Goal: Information Seeking & Learning: Learn about a topic

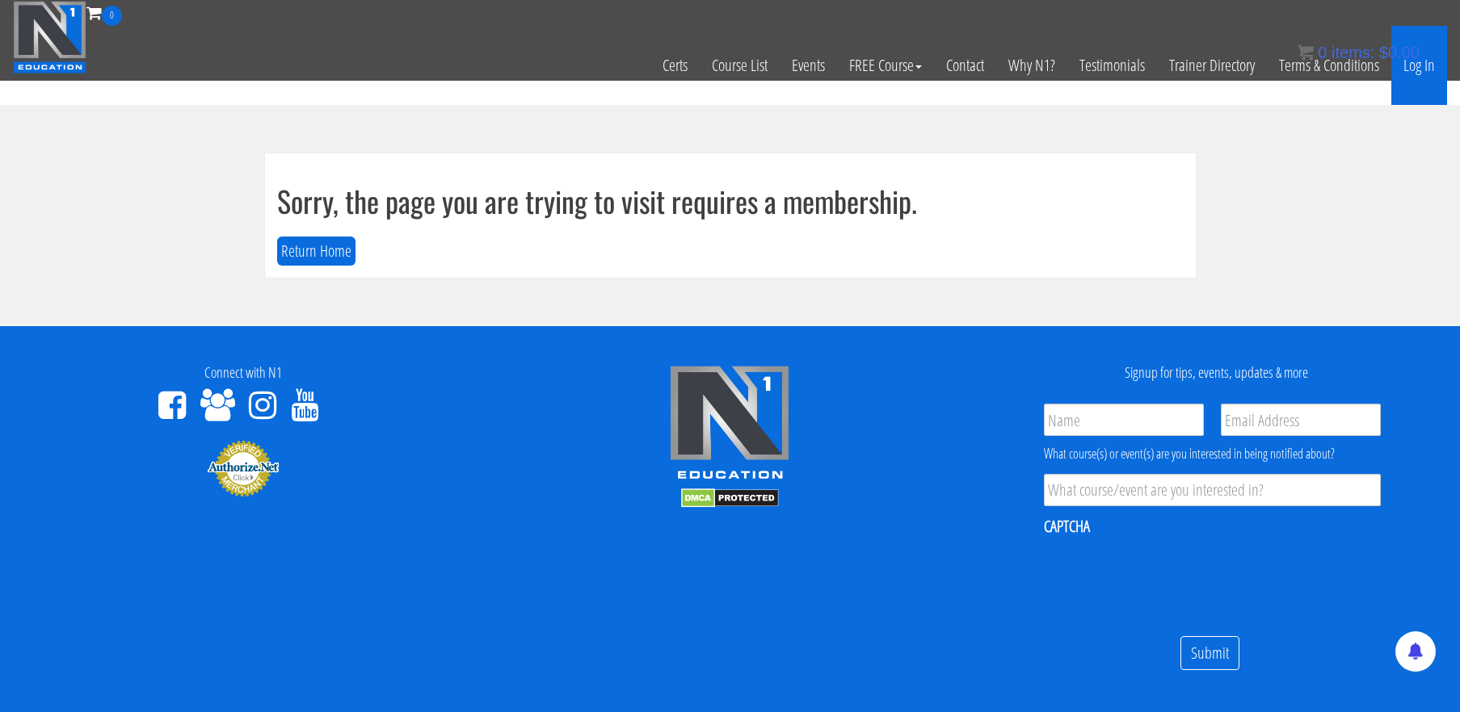
click at [1420, 71] on link "Log In" at bounding box center [1419, 65] width 56 height 79
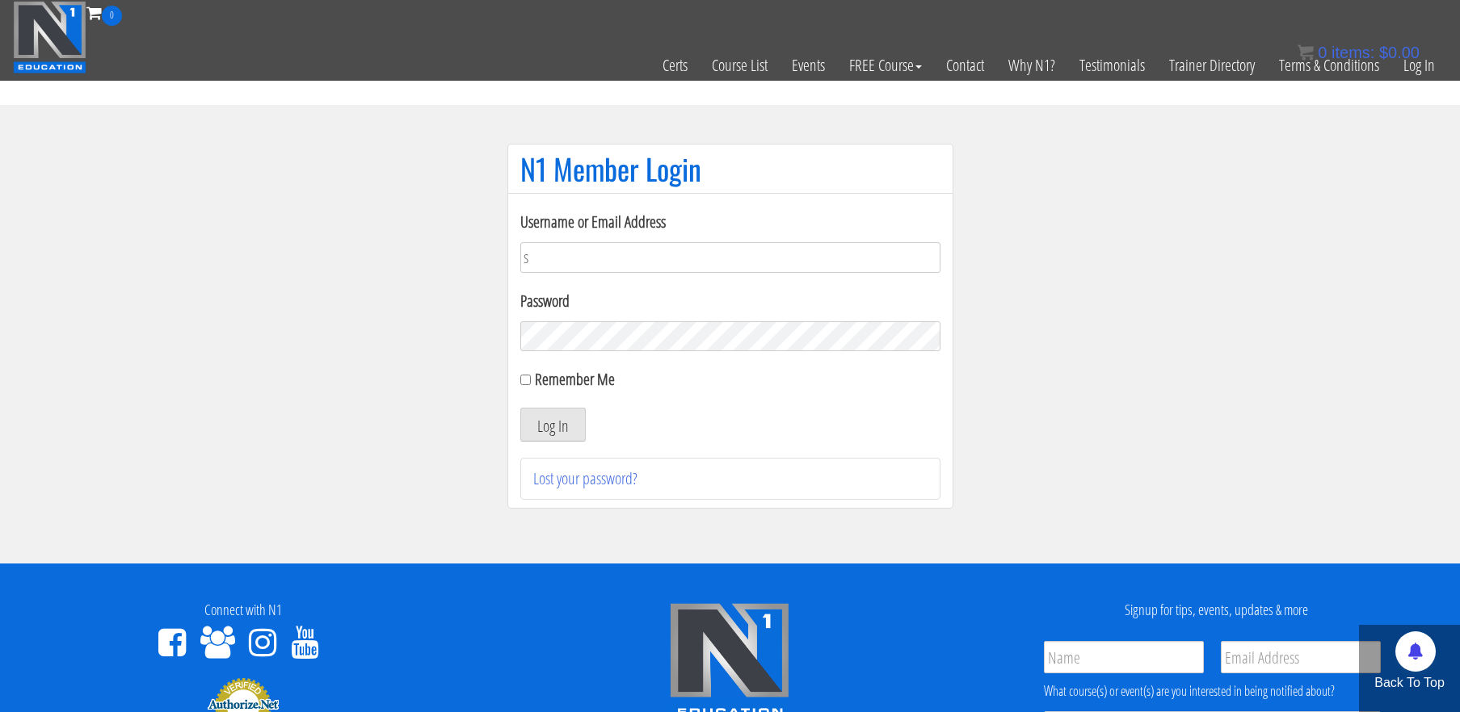
type input "stephanieisreading@gmail.com"
click at [520, 408] on button "Log In" at bounding box center [552, 425] width 65 height 34
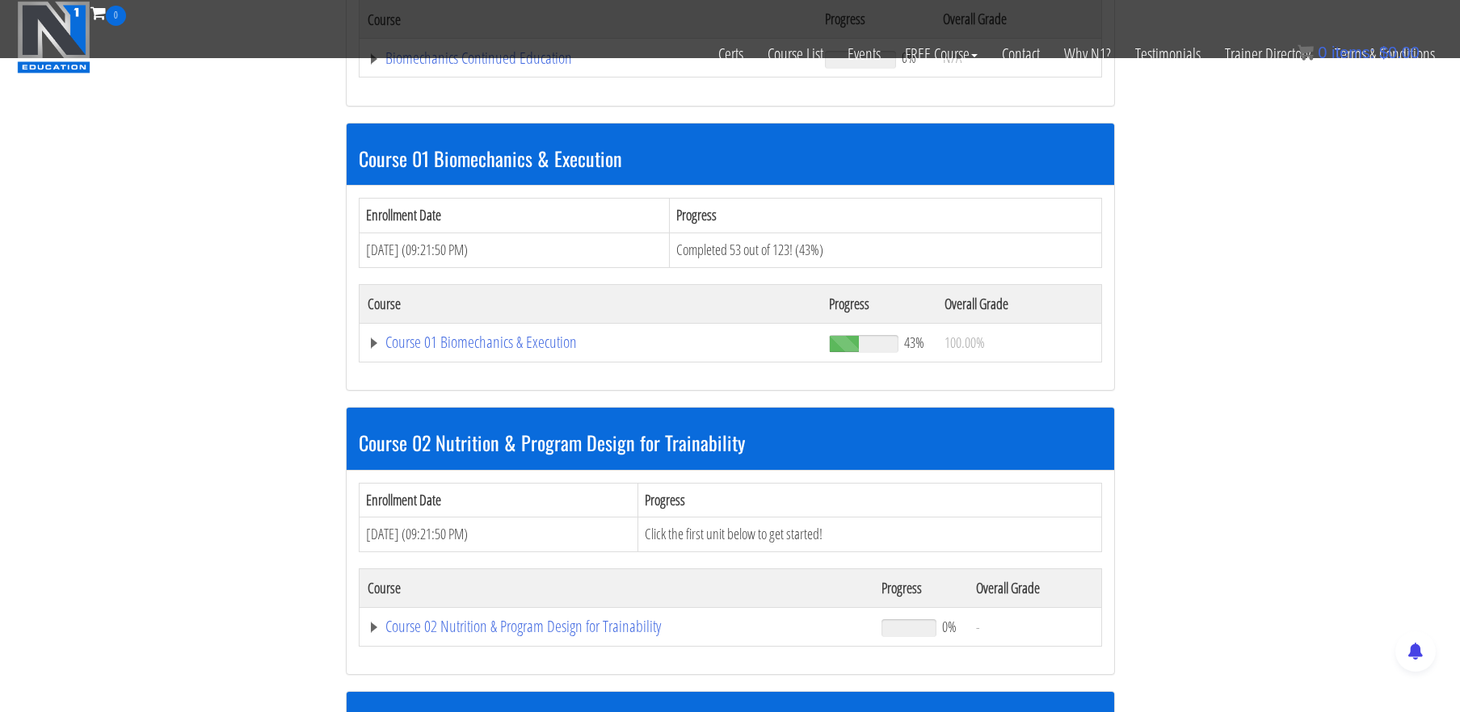
scroll to position [407, 0]
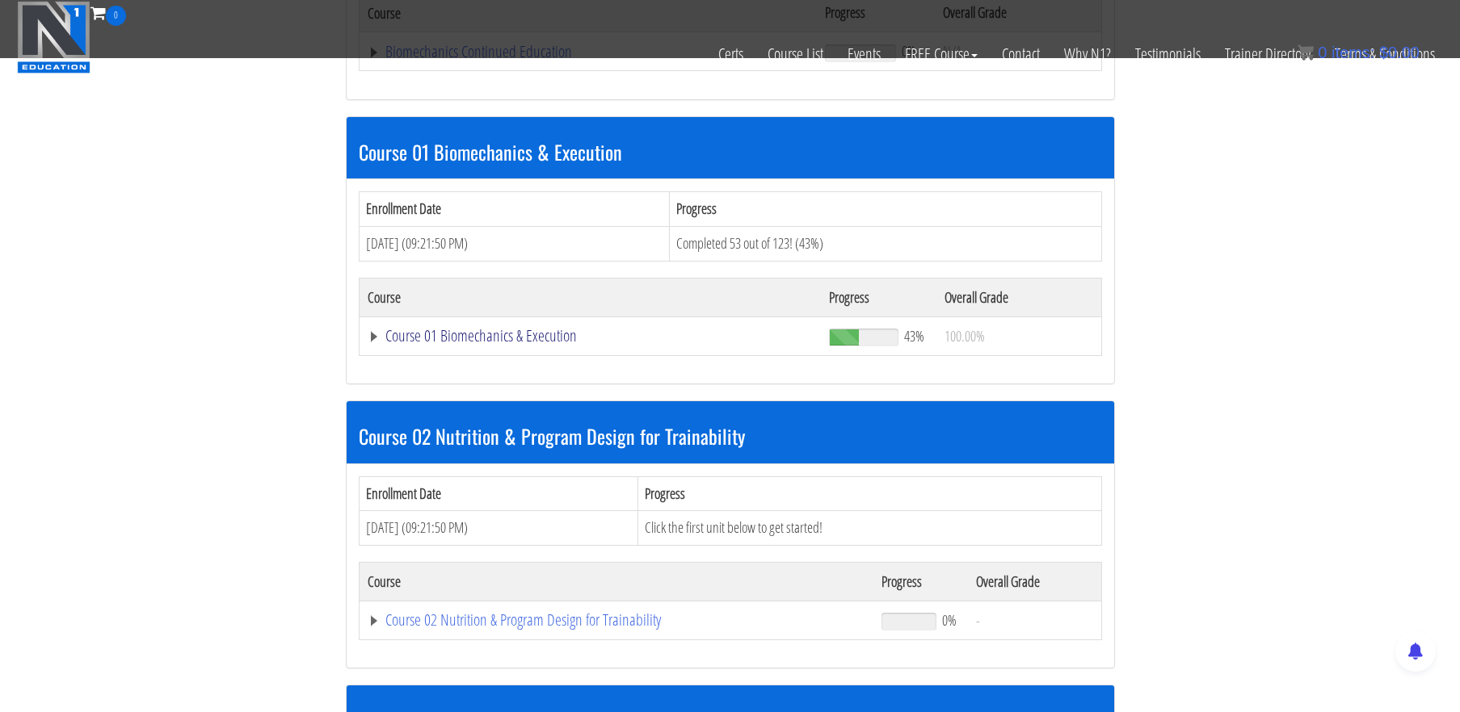
click at [536, 60] on link "Course 01 Biomechanics & Execution" at bounding box center [589, 52] width 442 height 16
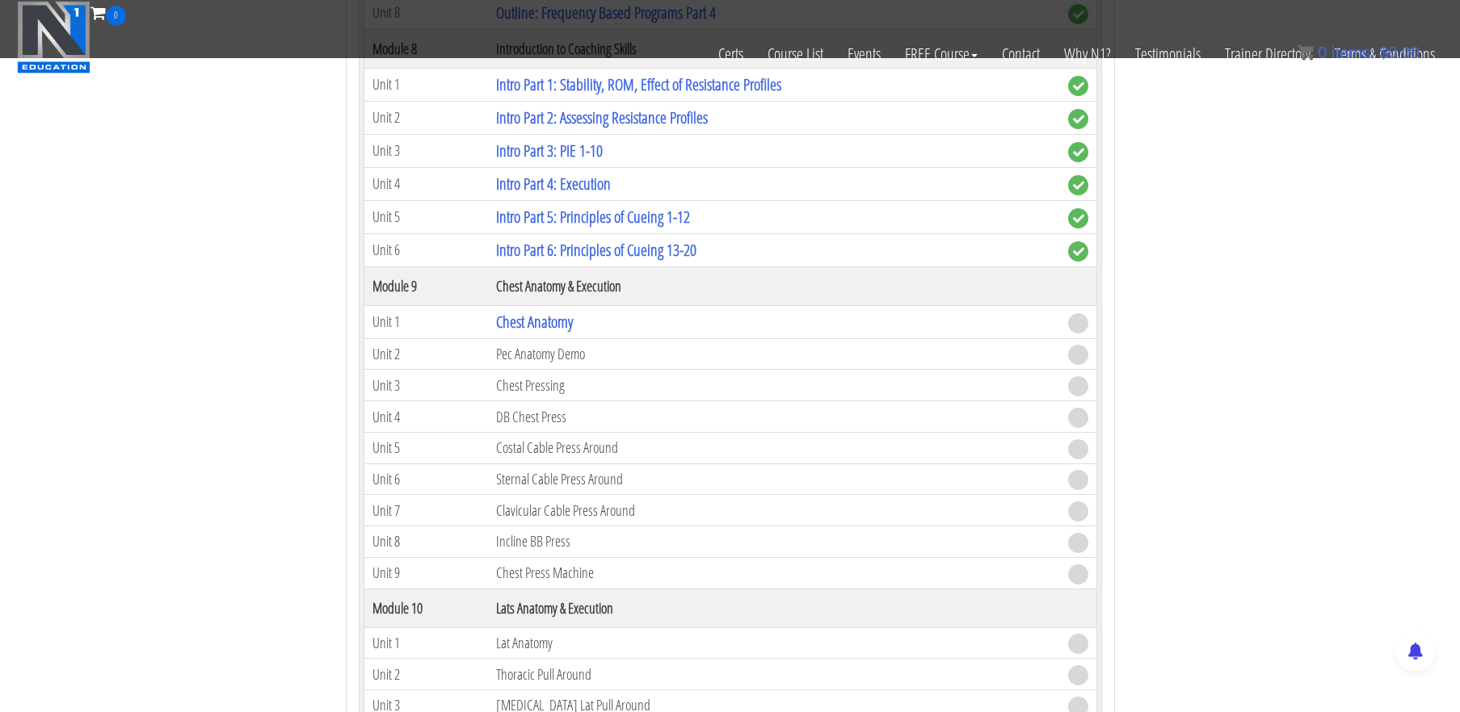
scroll to position [2601, 0]
click at [540, 318] on link "Chest Anatomy" at bounding box center [534, 320] width 77 height 22
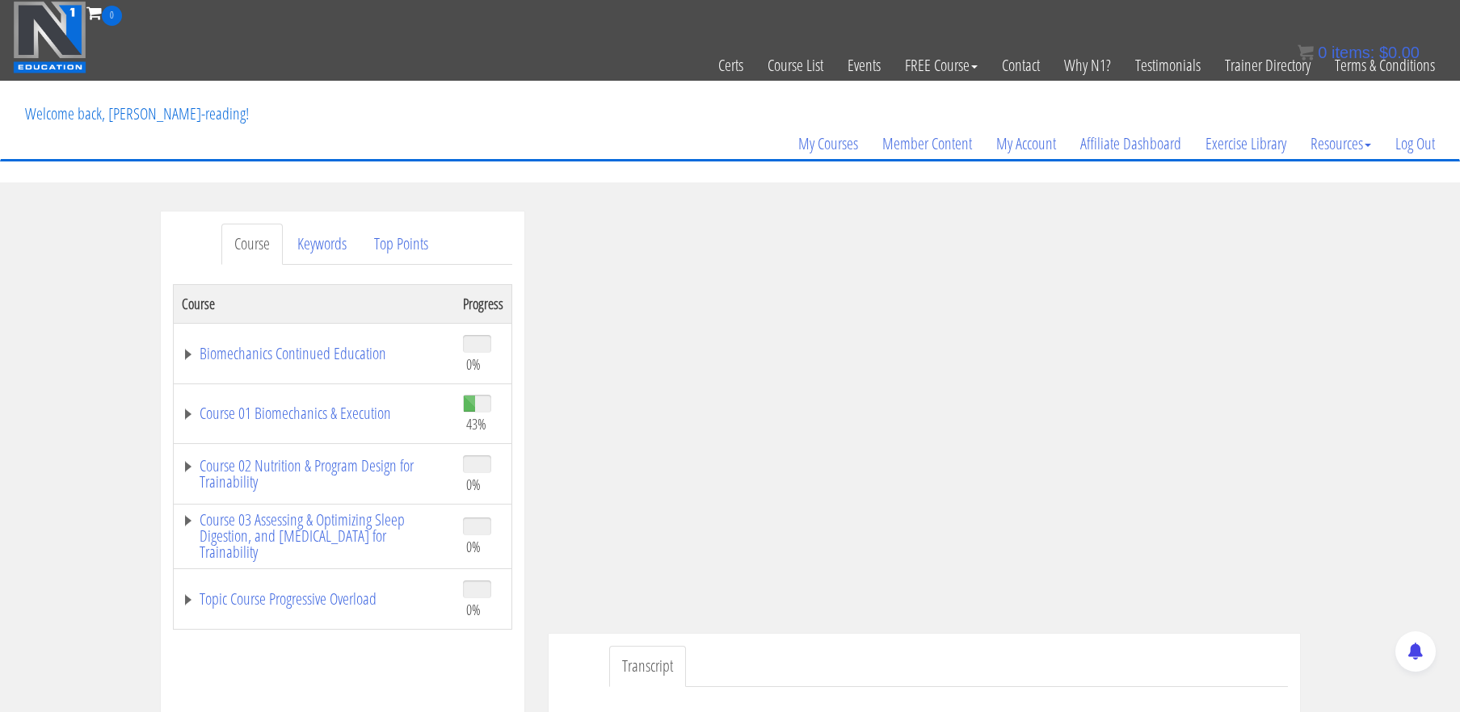
click at [1387, 300] on div "Course Keywords Top Points Course Progress Biomechanics Continued Education 0% …" at bounding box center [730, 668] width 1460 height 913
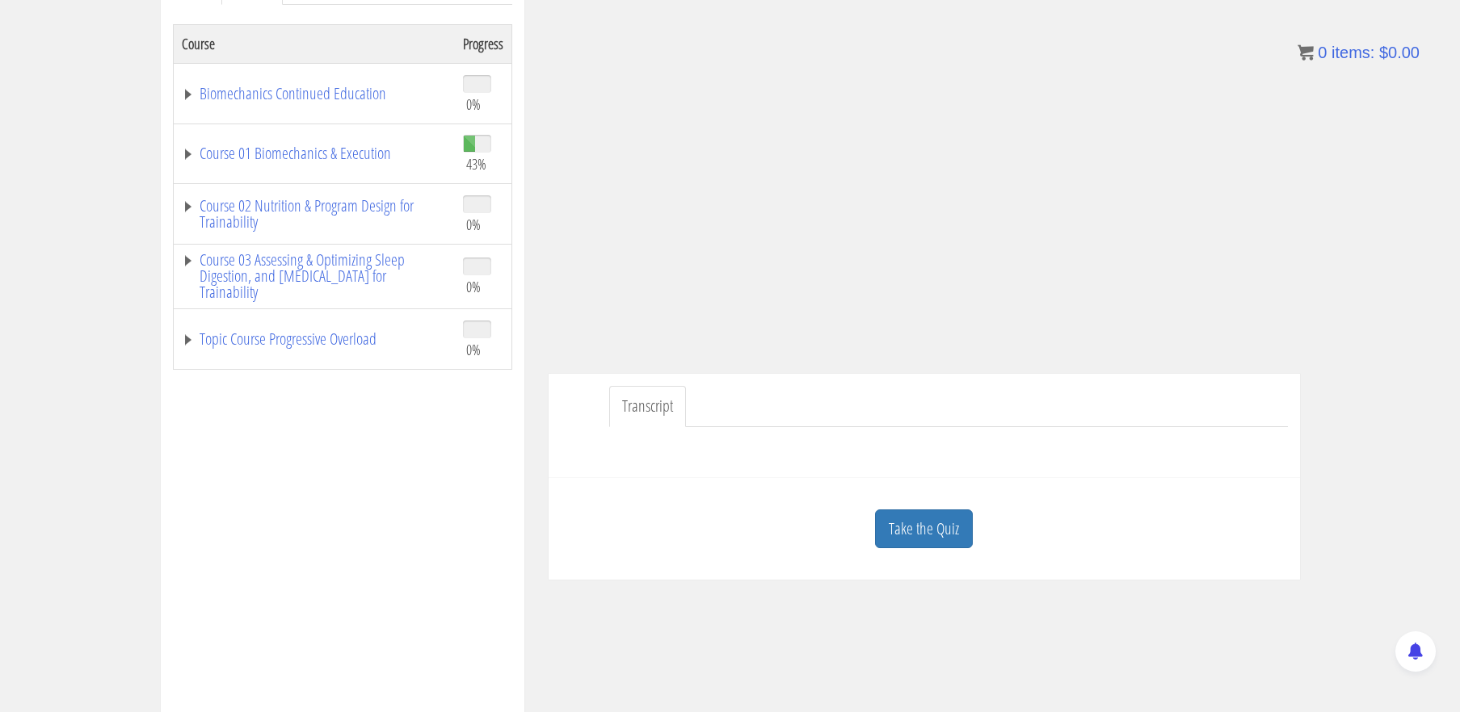
scroll to position [271, 0]
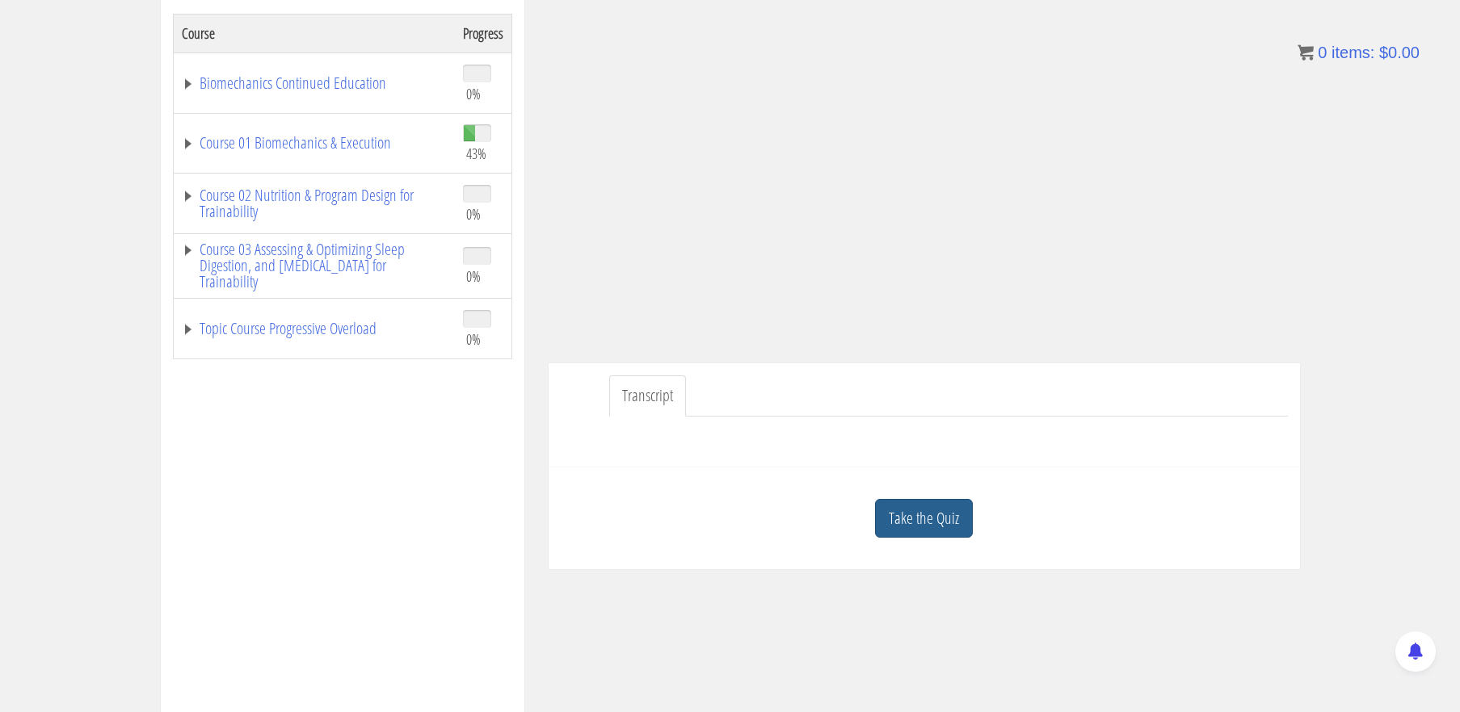
click at [937, 520] on link "Take the Quiz" at bounding box center [924, 519] width 98 height 40
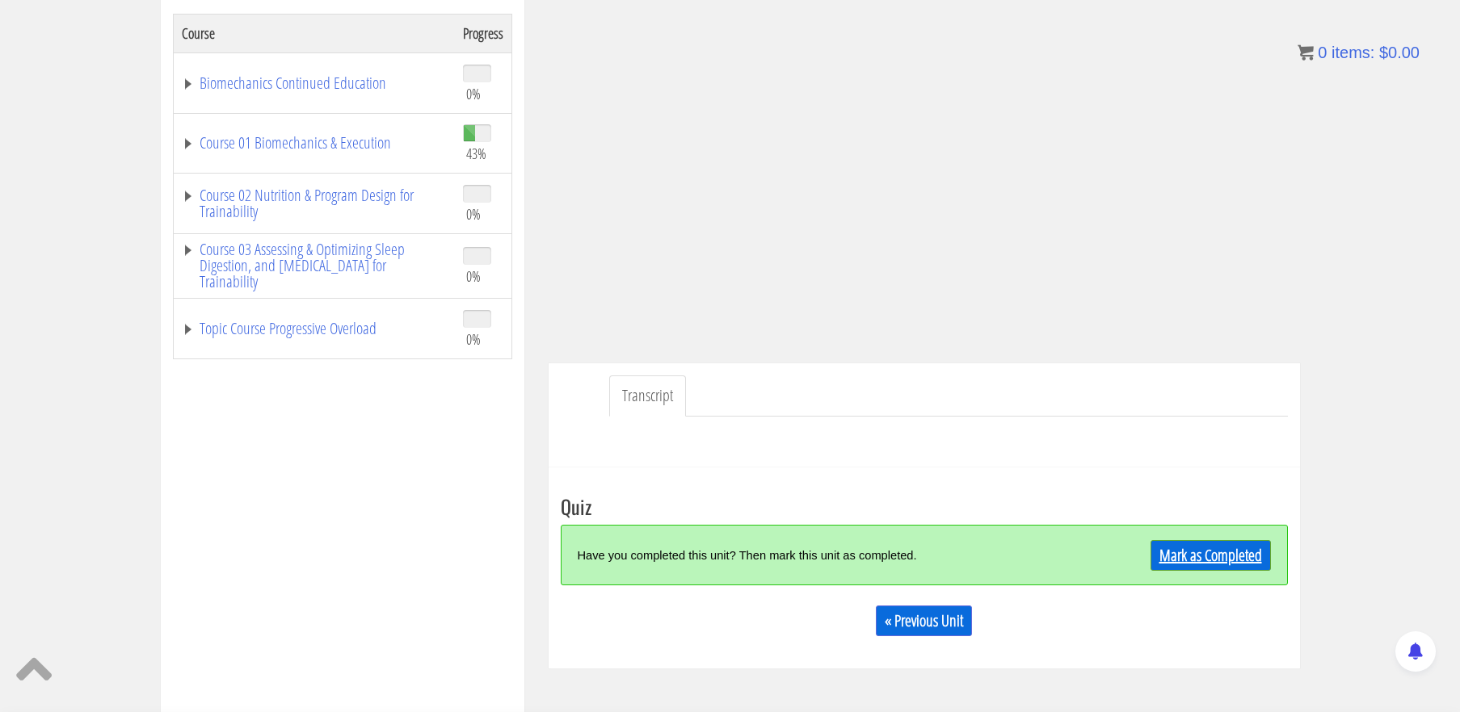
click at [1211, 552] on link "Mark as Completed" at bounding box center [1210, 555] width 120 height 31
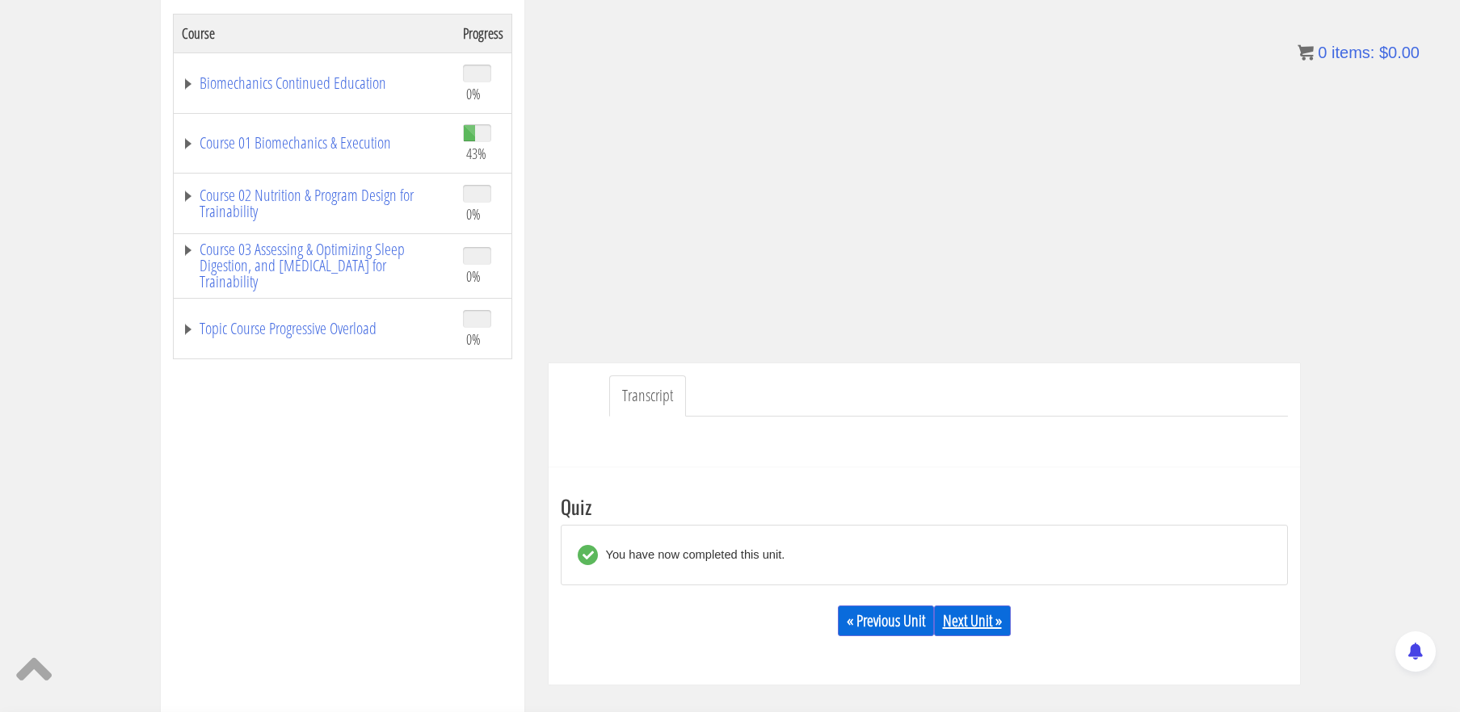
click at [982, 619] on link "Next Unit »" at bounding box center [972, 621] width 77 height 31
click at [353, 142] on link "Course 01 Biomechanics & Execution" at bounding box center [314, 143] width 265 height 16
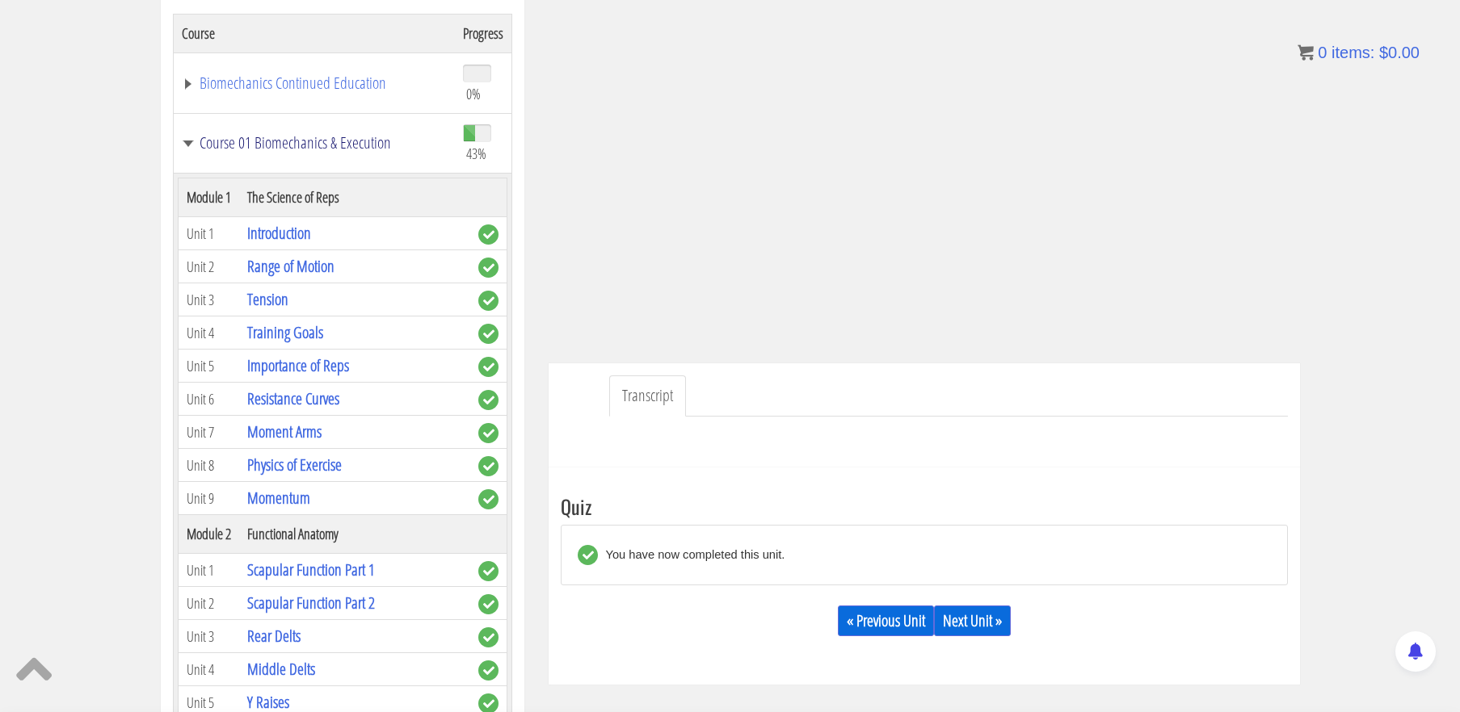
scroll to position [0, 0]
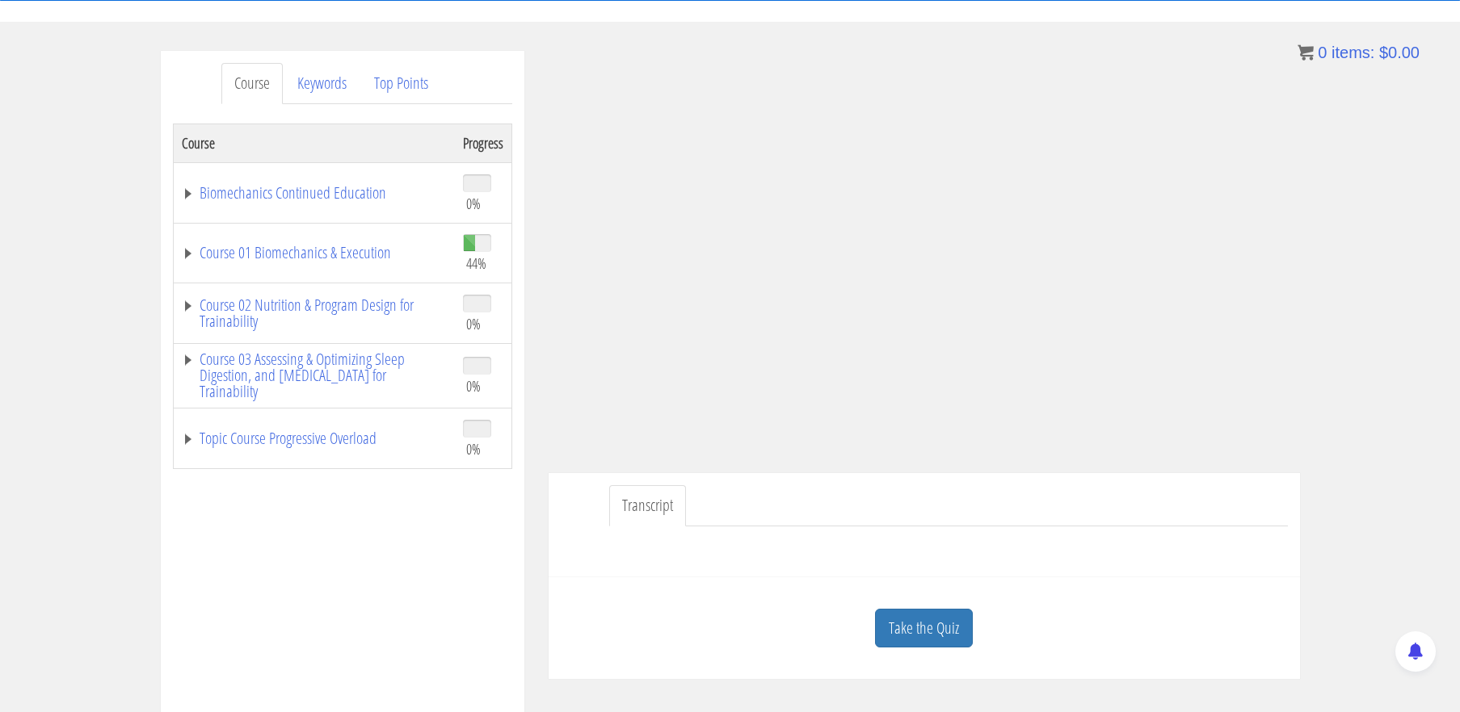
scroll to position [160, 0]
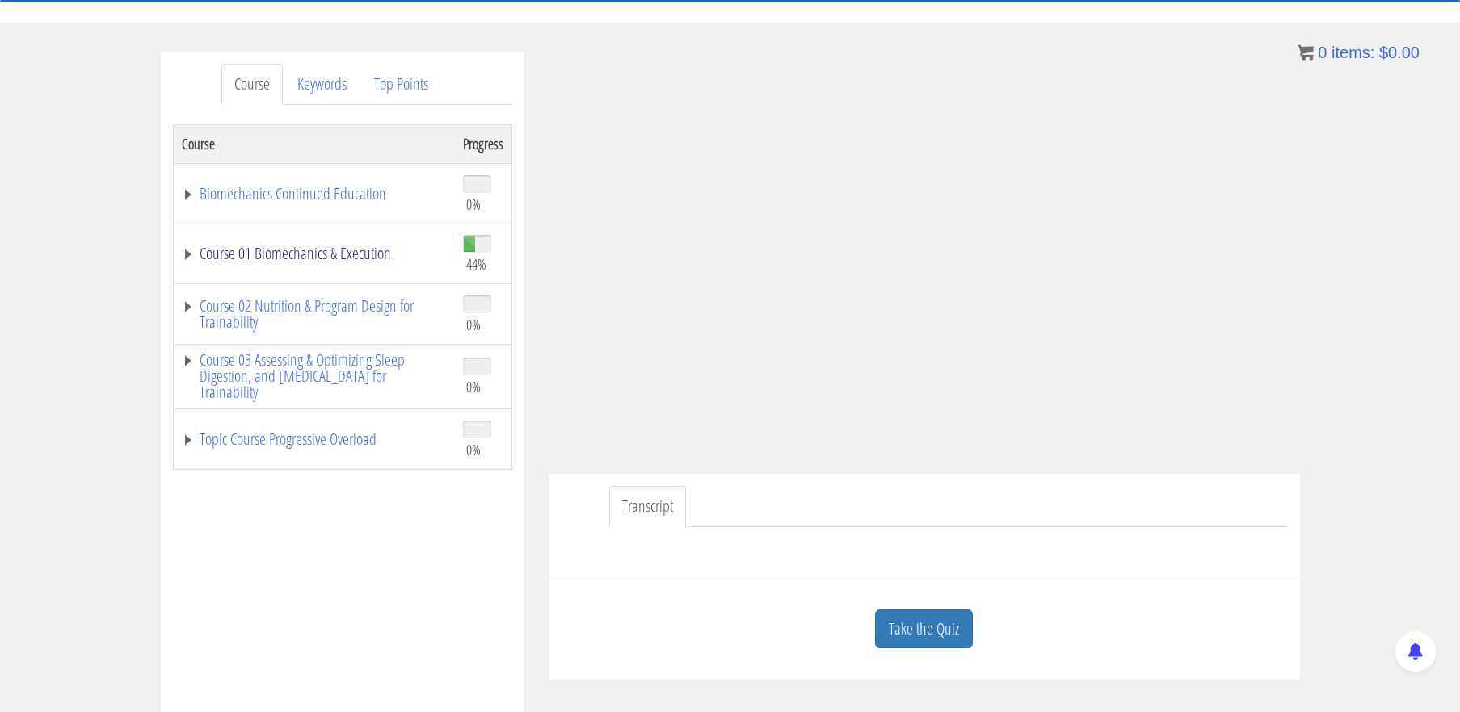
click at [315, 254] on link "Course 01 Biomechanics & Execution" at bounding box center [314, 254] width 265 height 16
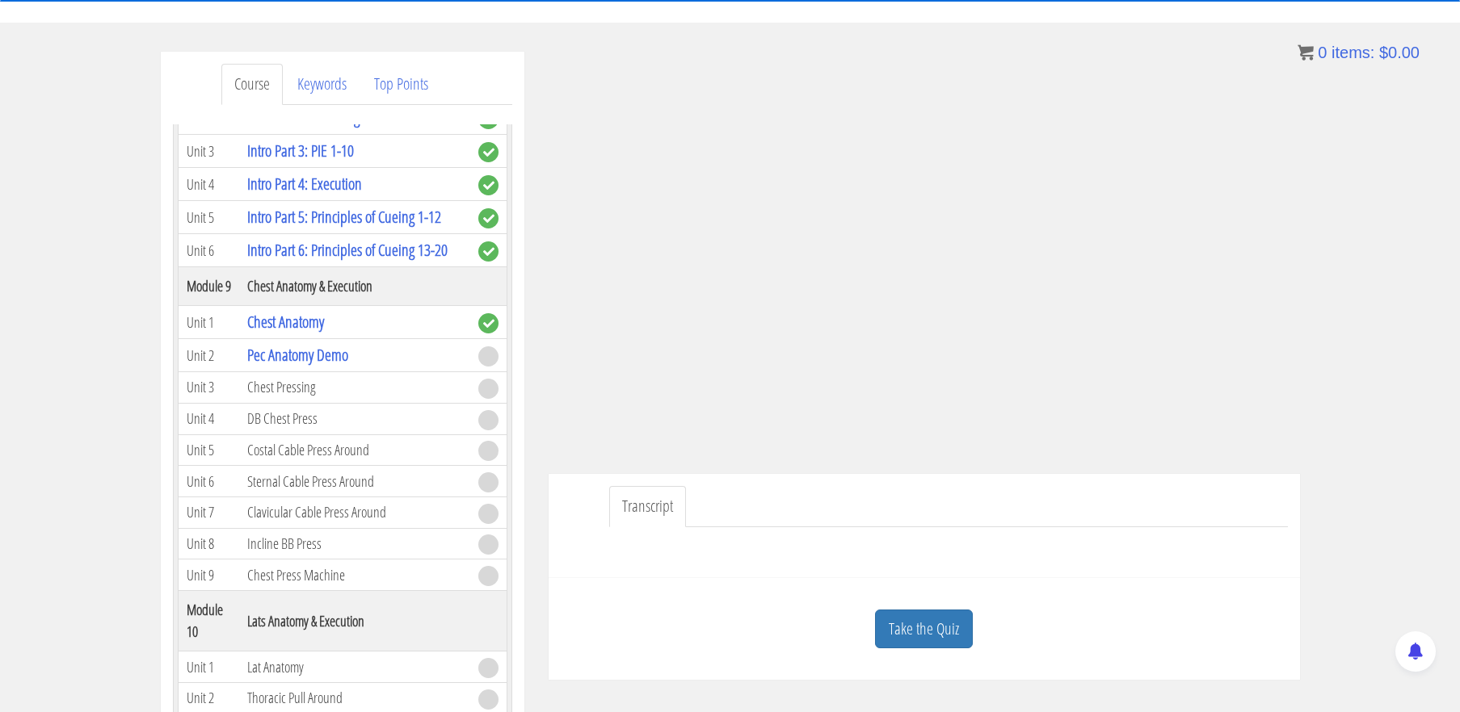
scroll to position [2480, 0]
click at [944, 625] on link "Take the Quiz" at bounding box center [924, 630] width 98 height 40
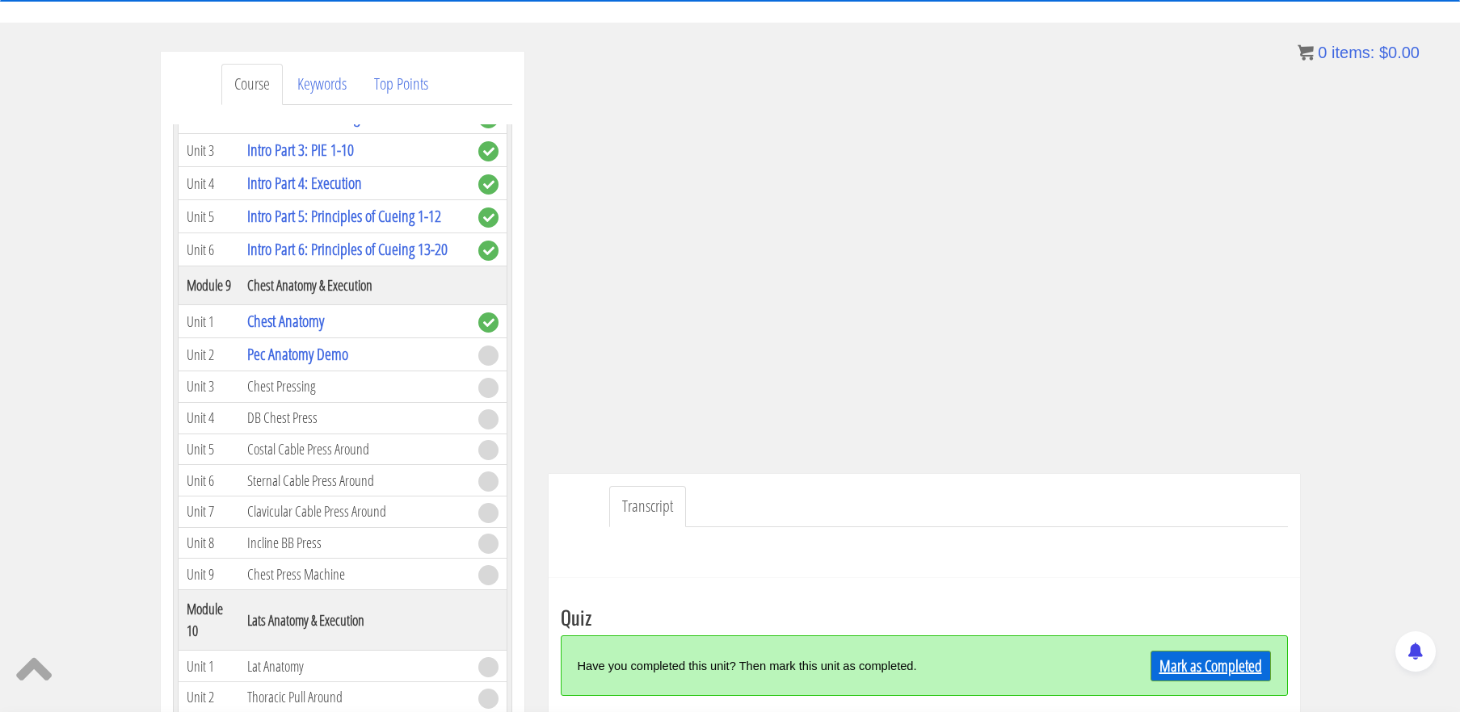
click at [1201, 662] on link "Mark as Completed" at bounding box center [1210, 666] width 120 height 31
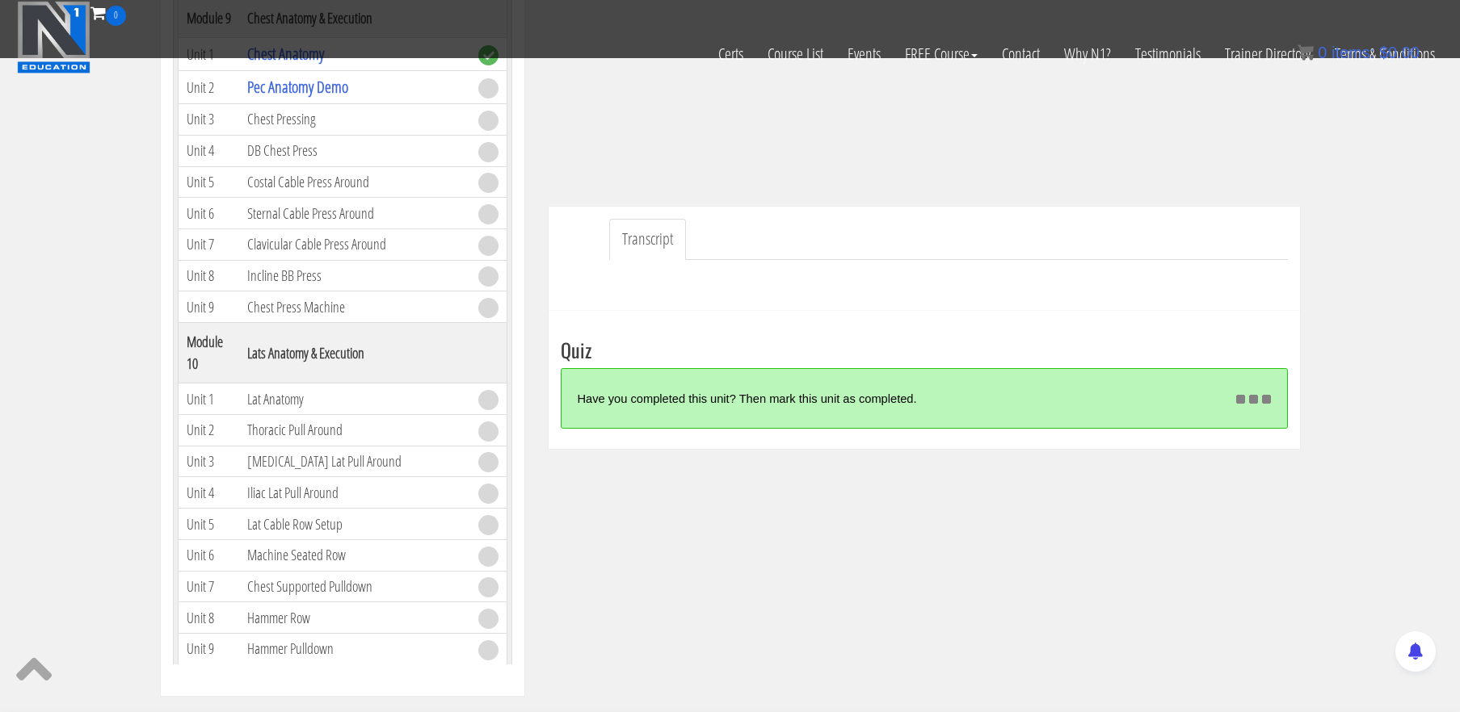
scroll to position [327, 0]
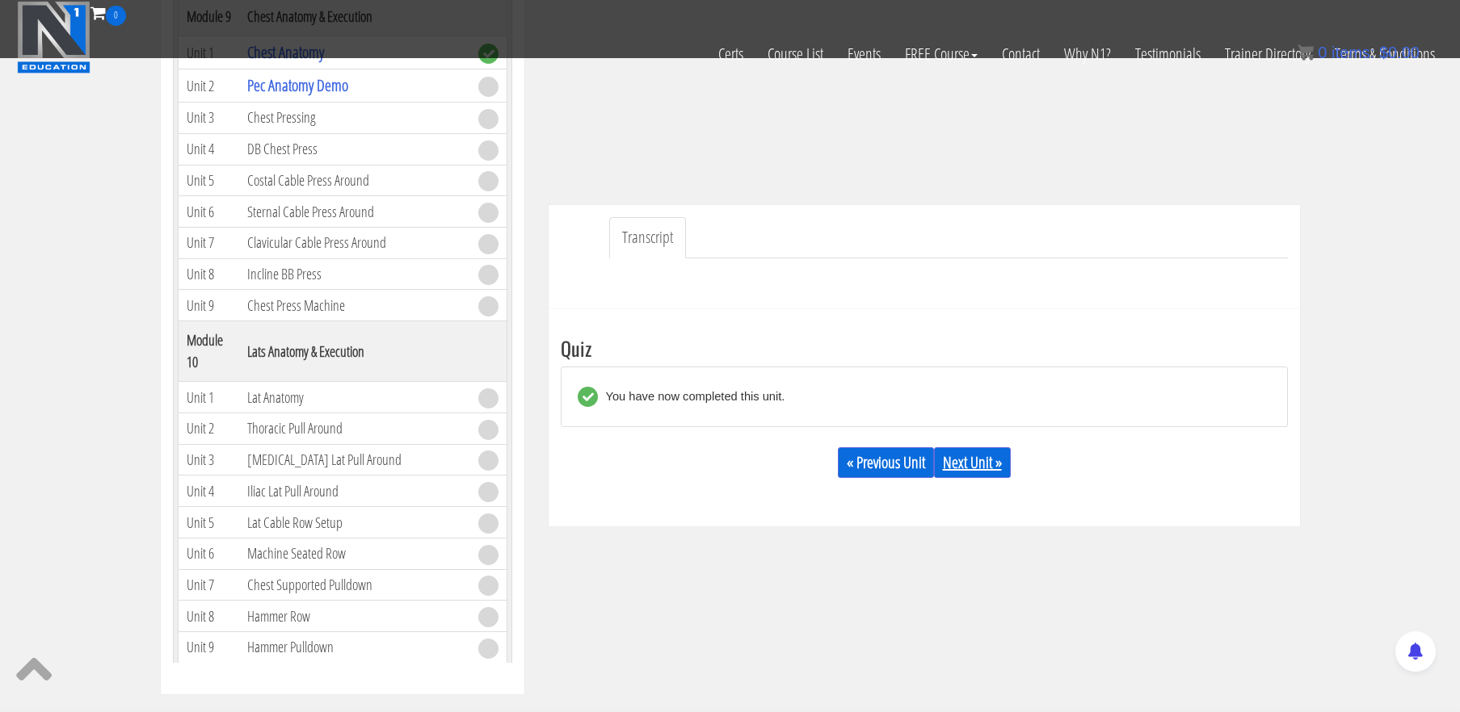
click at [967, 469] on link "Next Unit »" at bounding box center [972, 463] width 77 height 31
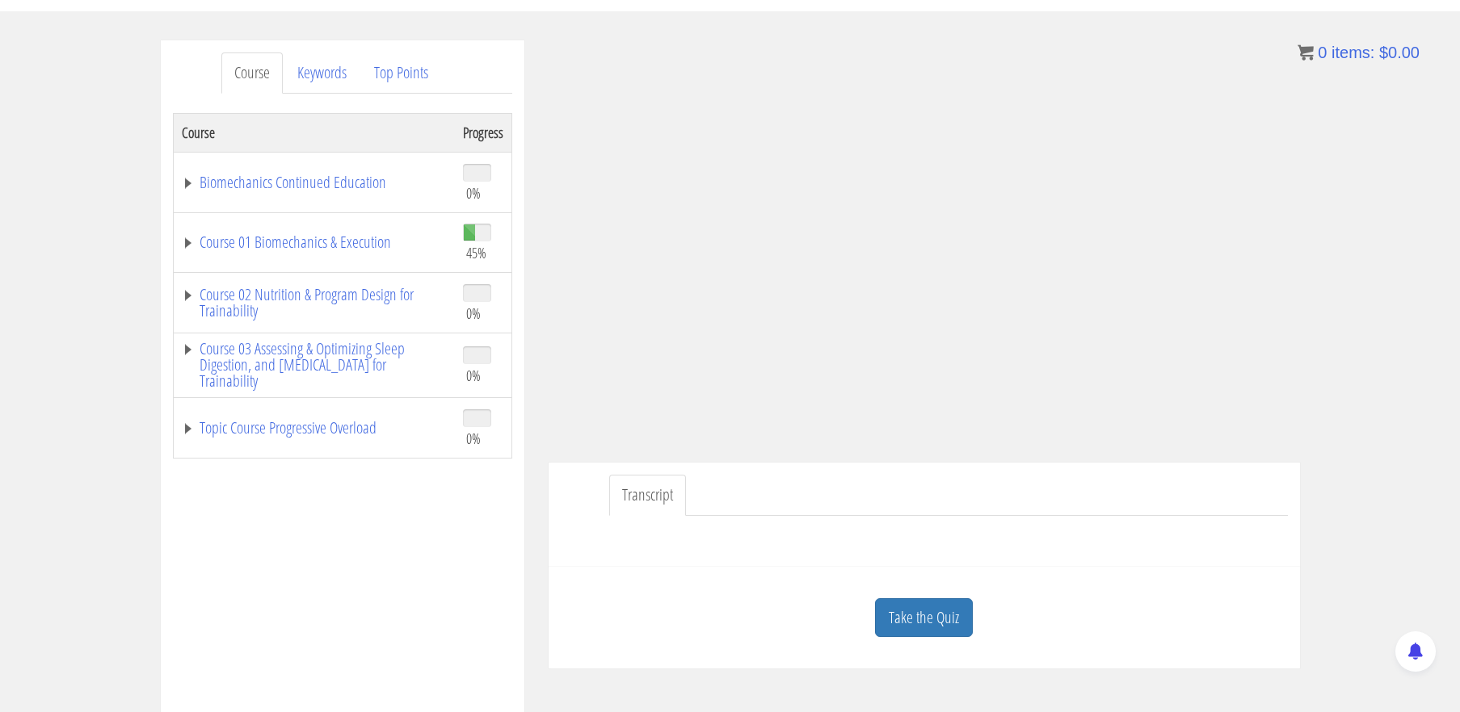
scroll to position [174, 0]
click at [923, 614] on link "Take the Quiz" at bounding box center [924, 615] width 98 height 40
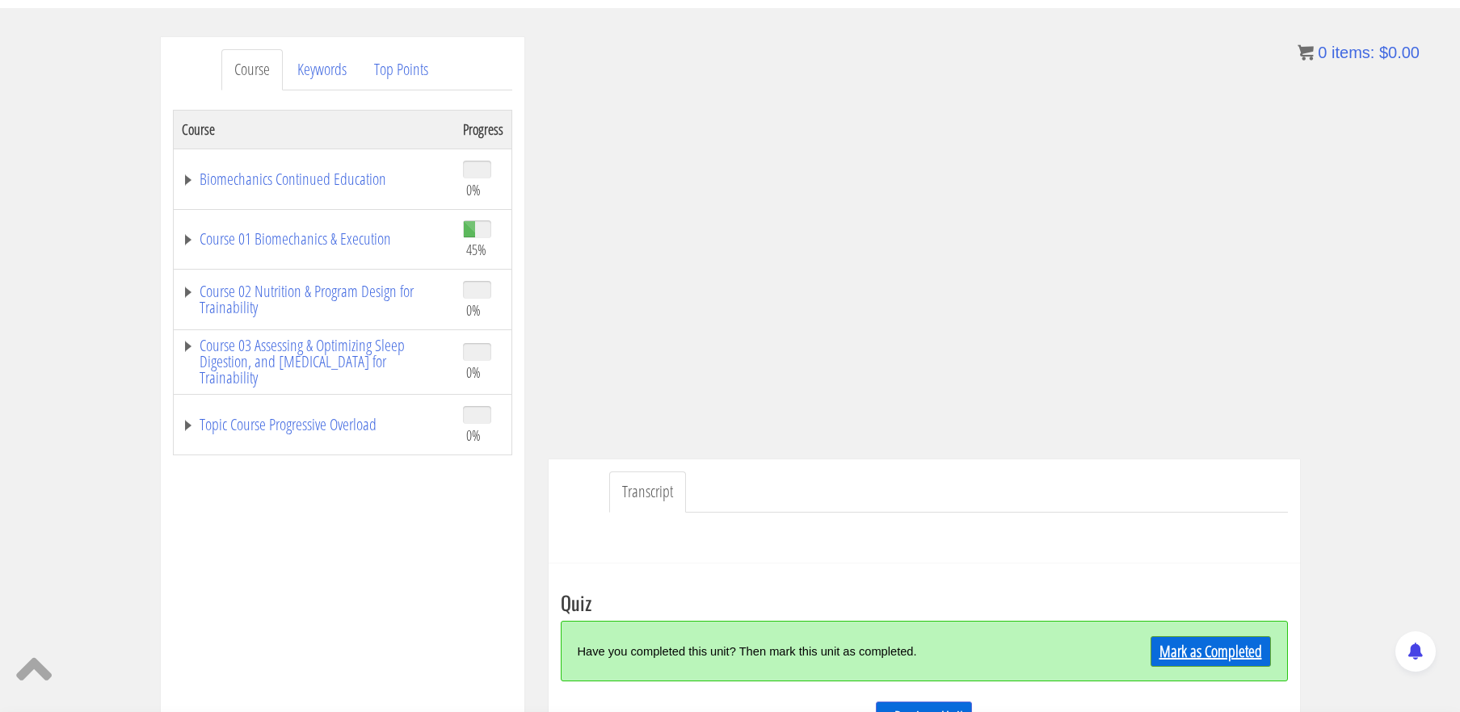
click at [1192, 651] on link "Mark as Completed" at bounding box center [1210, 652] width 120 height 31
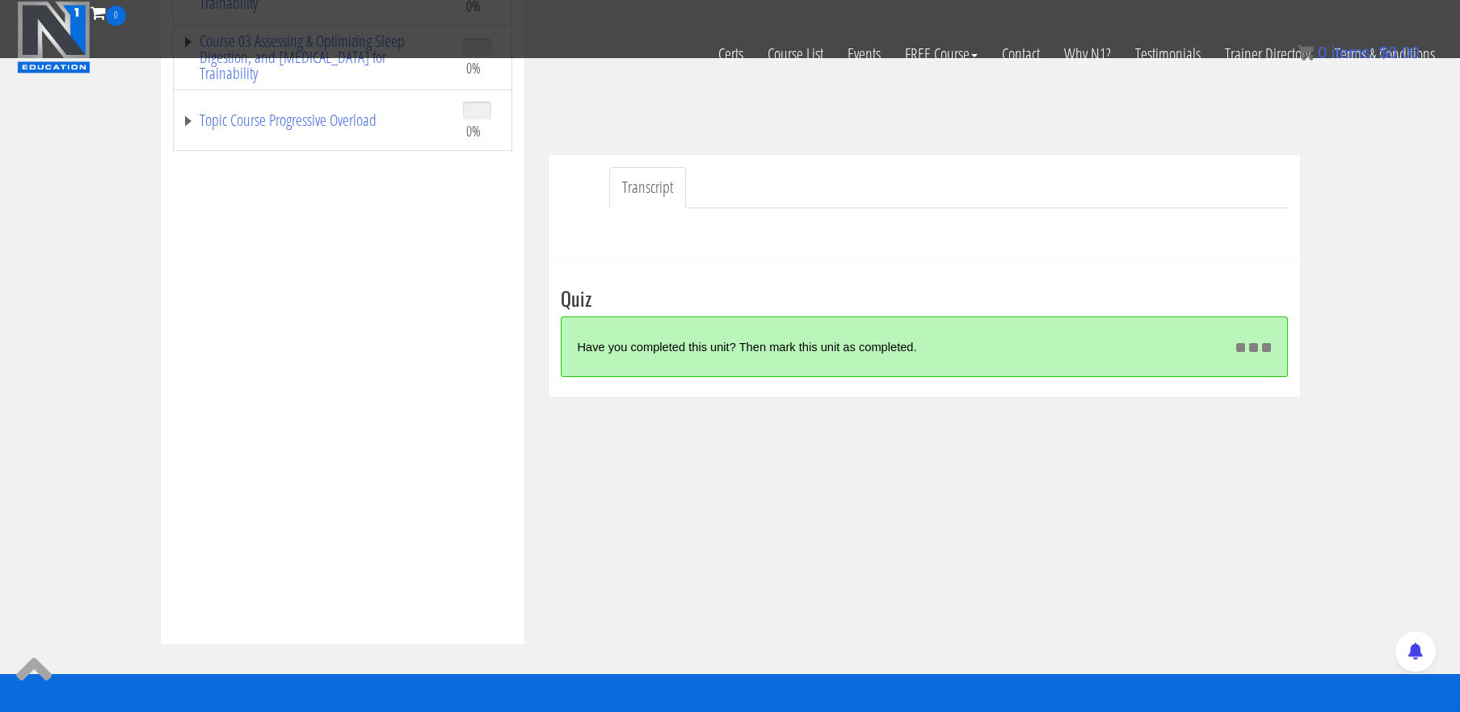
scroll to position [381, 0]
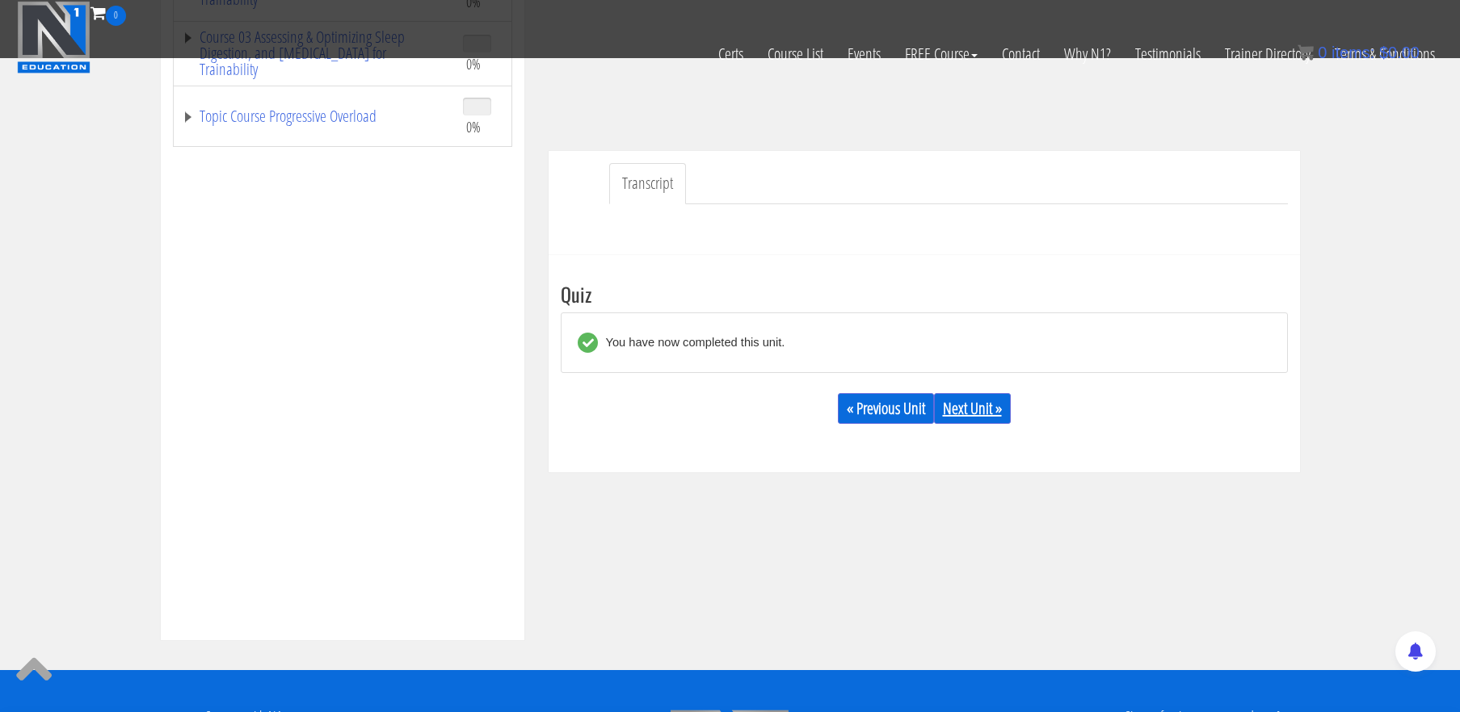
click at [977, 410] on link "Next Unit »" at bounding box center [972, 408] width 77 height 31
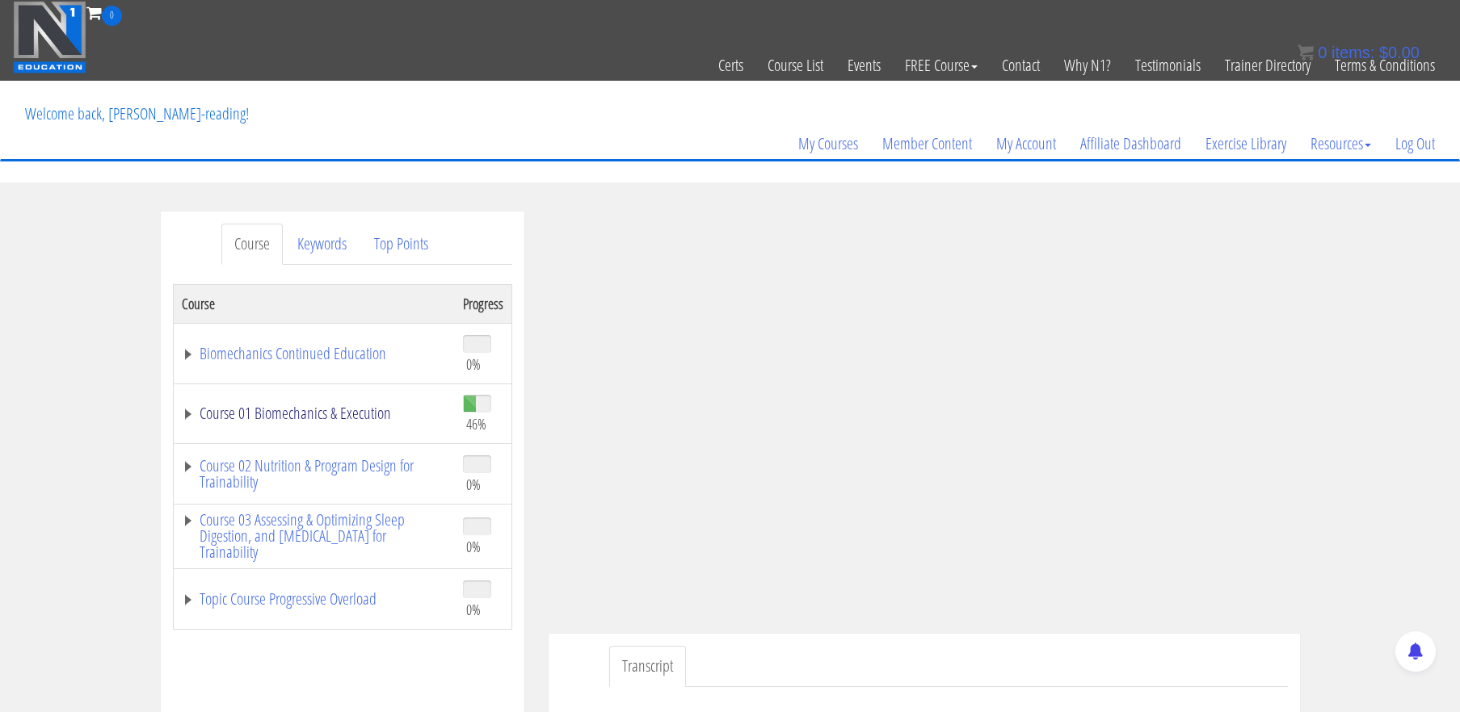
click at [370, 416] on link "Course 01 Biomechanics & Execution" at bounding box center [314, 414] width 265 height 16
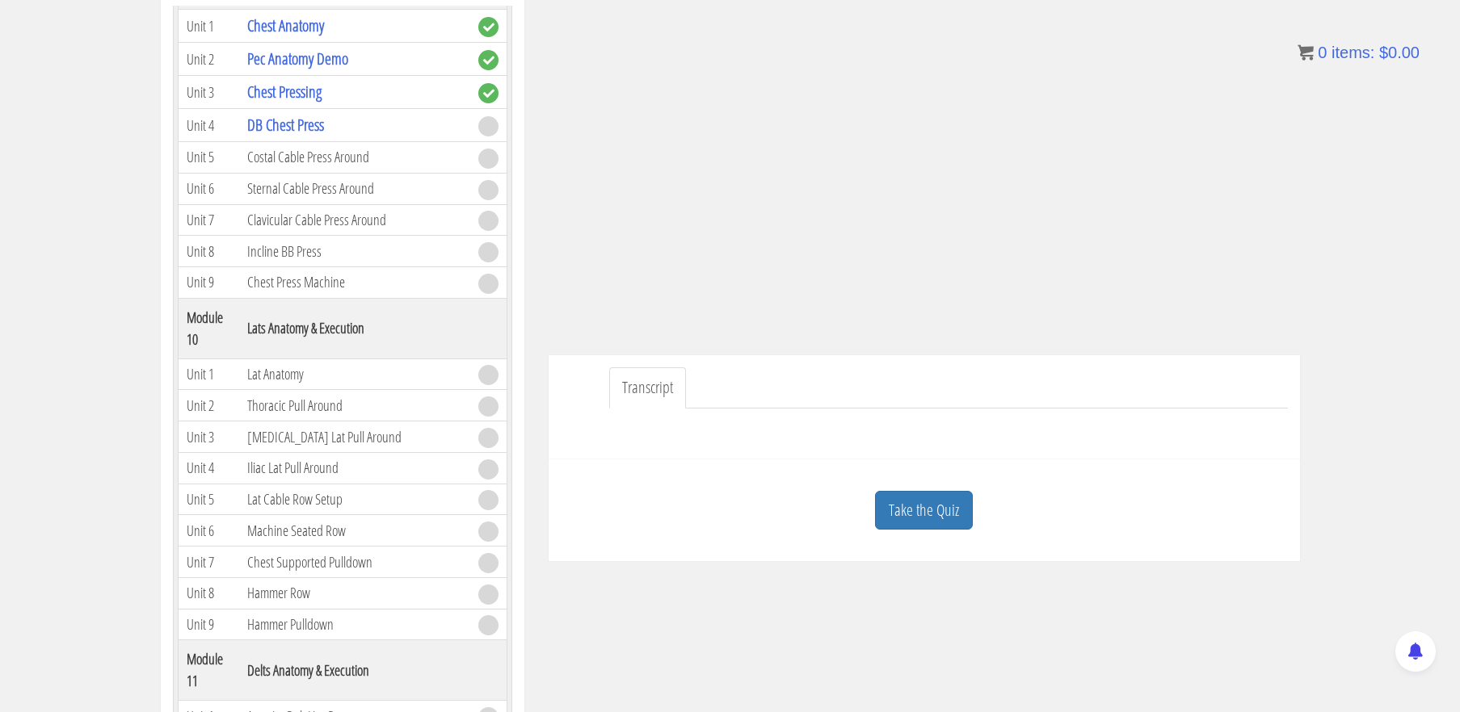
scroll to position [284, 0]
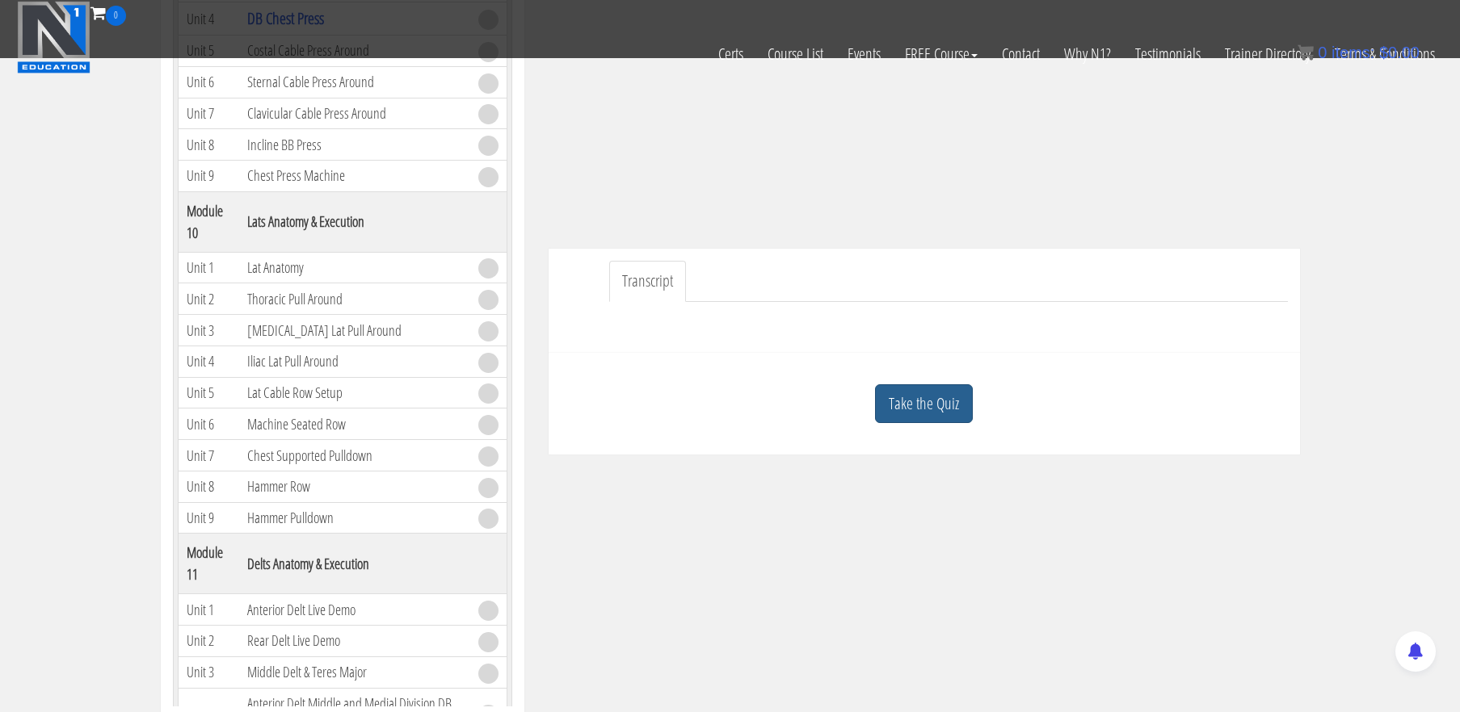
click at [929, 395] on link "Take the Quiz" at bounding box center [924, 405] width 98 height 40
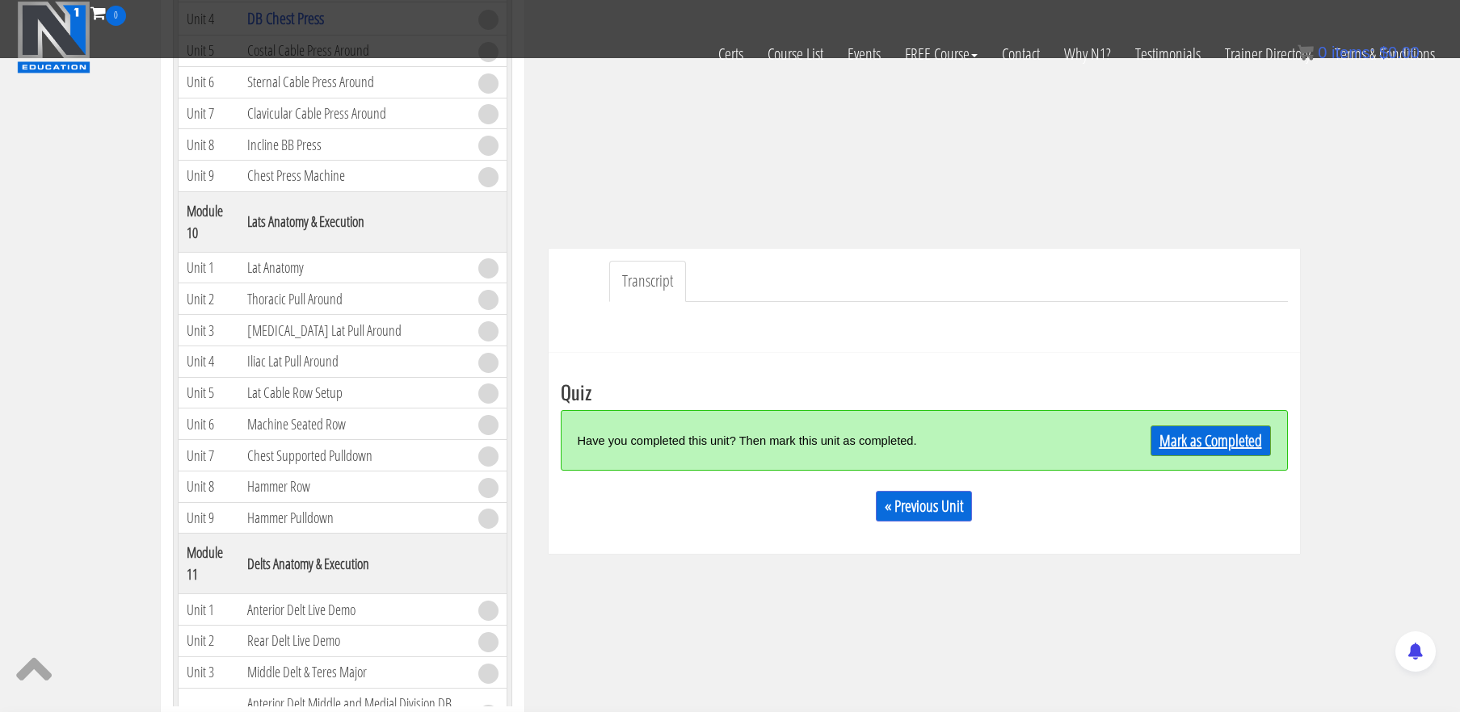
click at [1230, 443] on link "Mark as Completed" at bounding box center [1210, 441] width 120 height 31
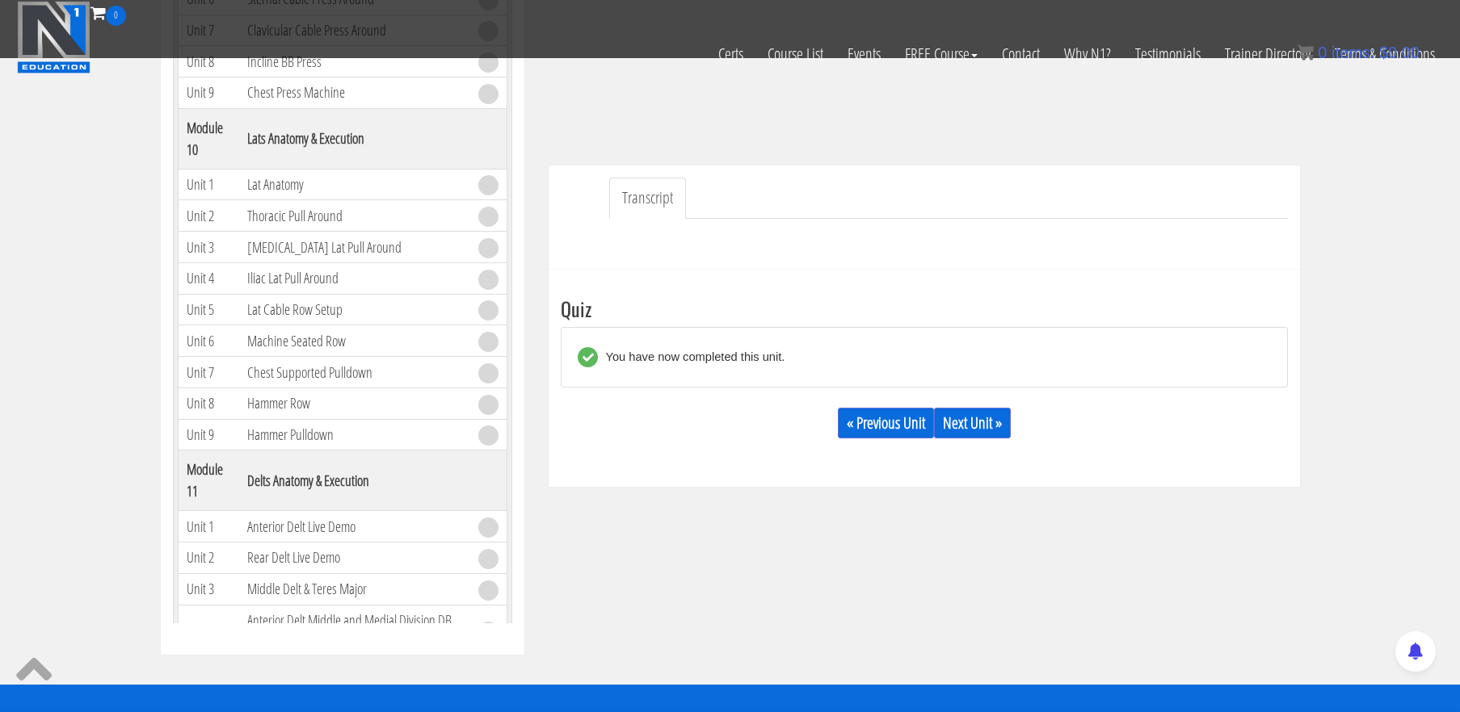
scroll to position [368, 0]
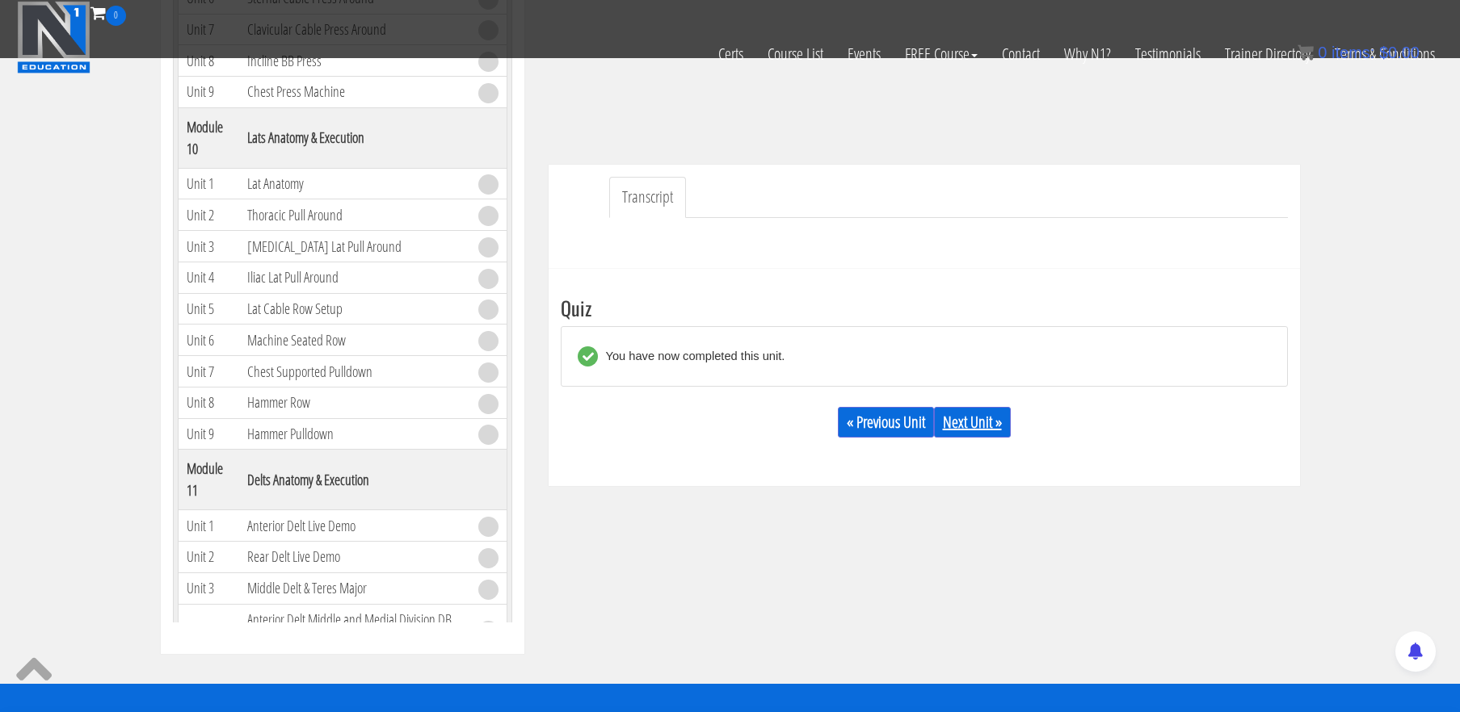
click at [971, 422] on link "Next Unit »" at bounding box center [972, 422] width 77 height 31
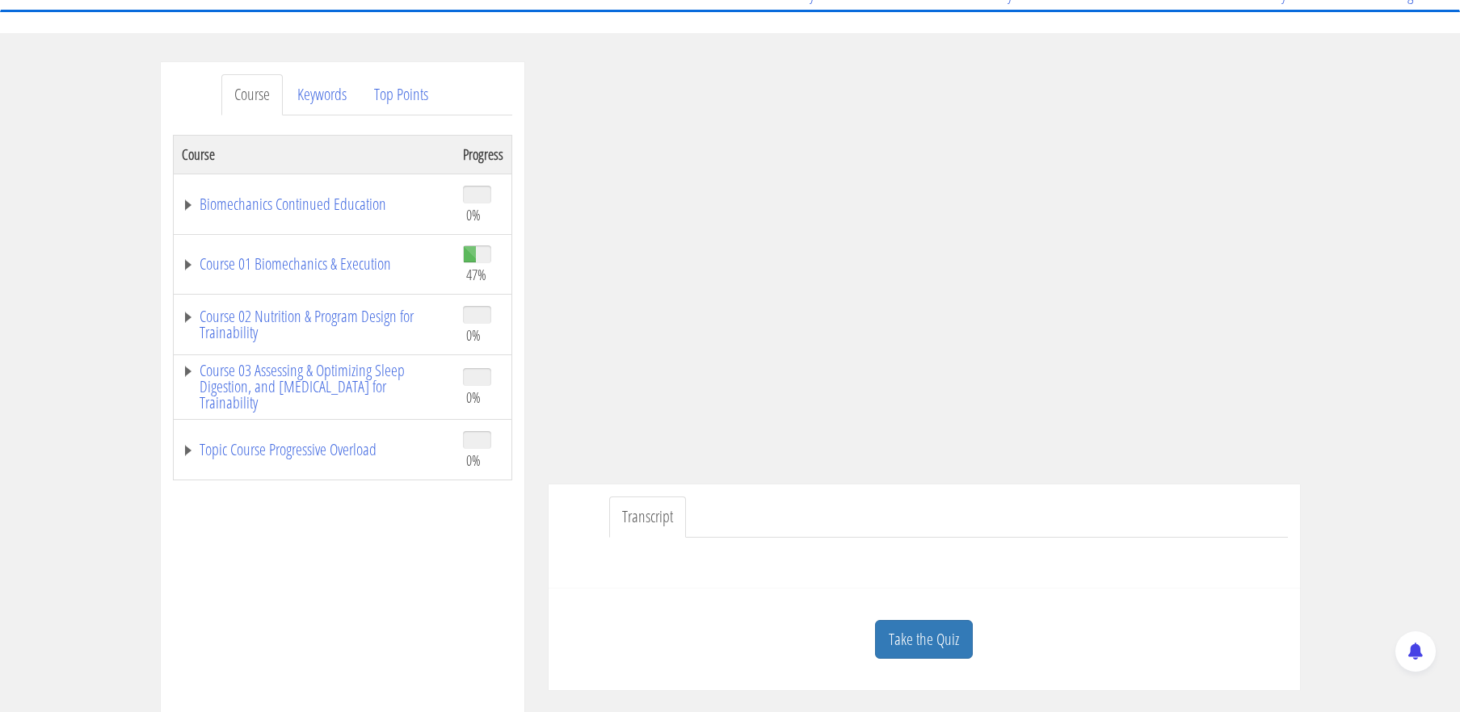
scroll to position [150, 0]
click at [935, 625] on link "Take the Quiz" at bounding box center [924, 640] width 98 height 40
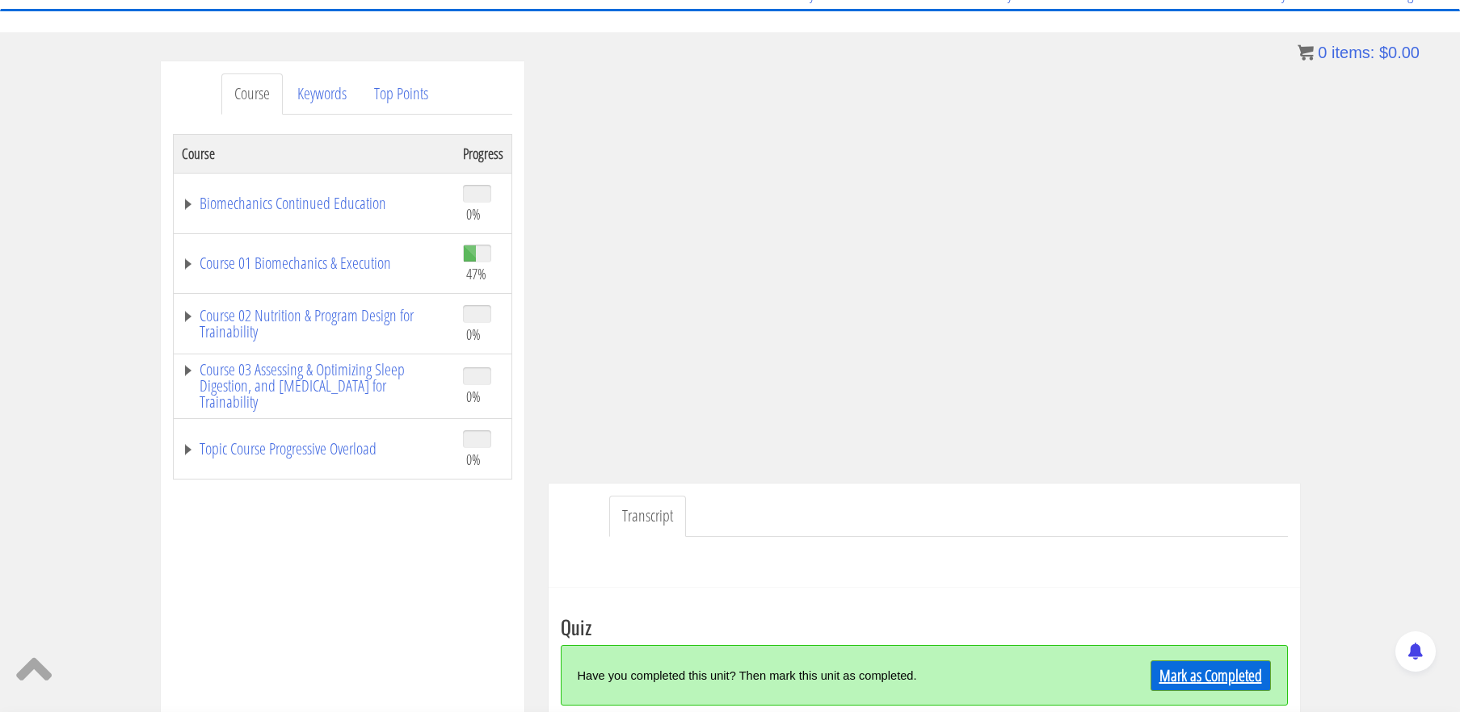
click at [1169, 673] on link "Mark as Completed" at bounding box center [1210, 676] width 120 height 31
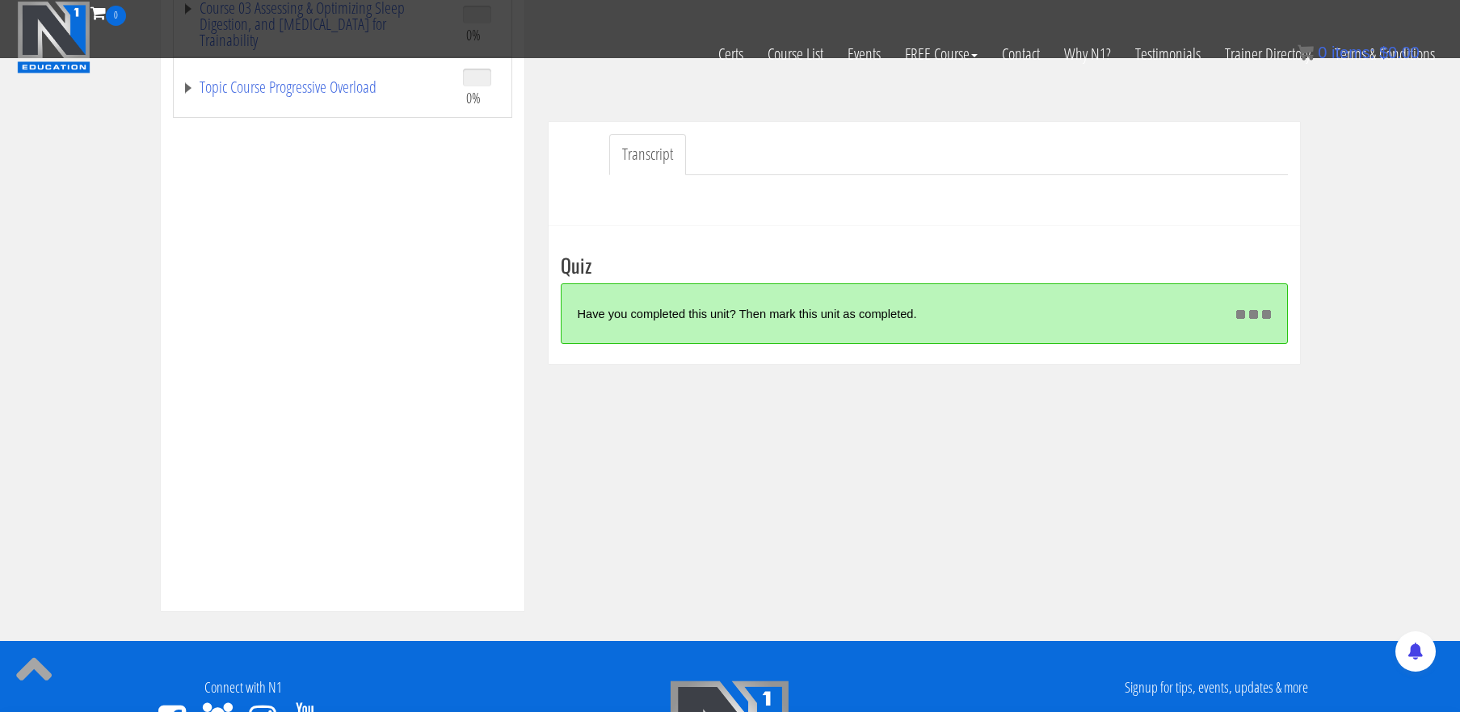
scroll to position [420, 0]
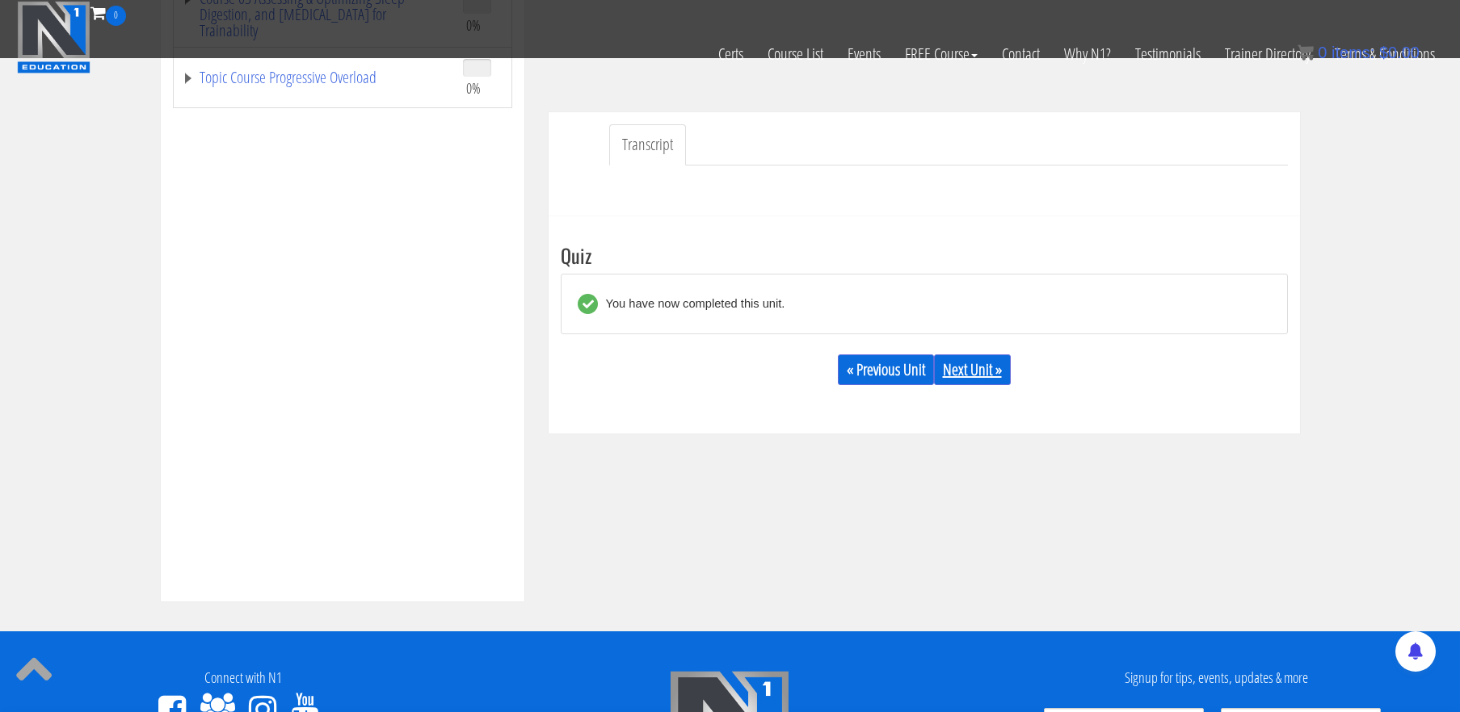
click at [972, 372] on link "Next Unit »" at bounding box center [972, 370] width 77 height 31
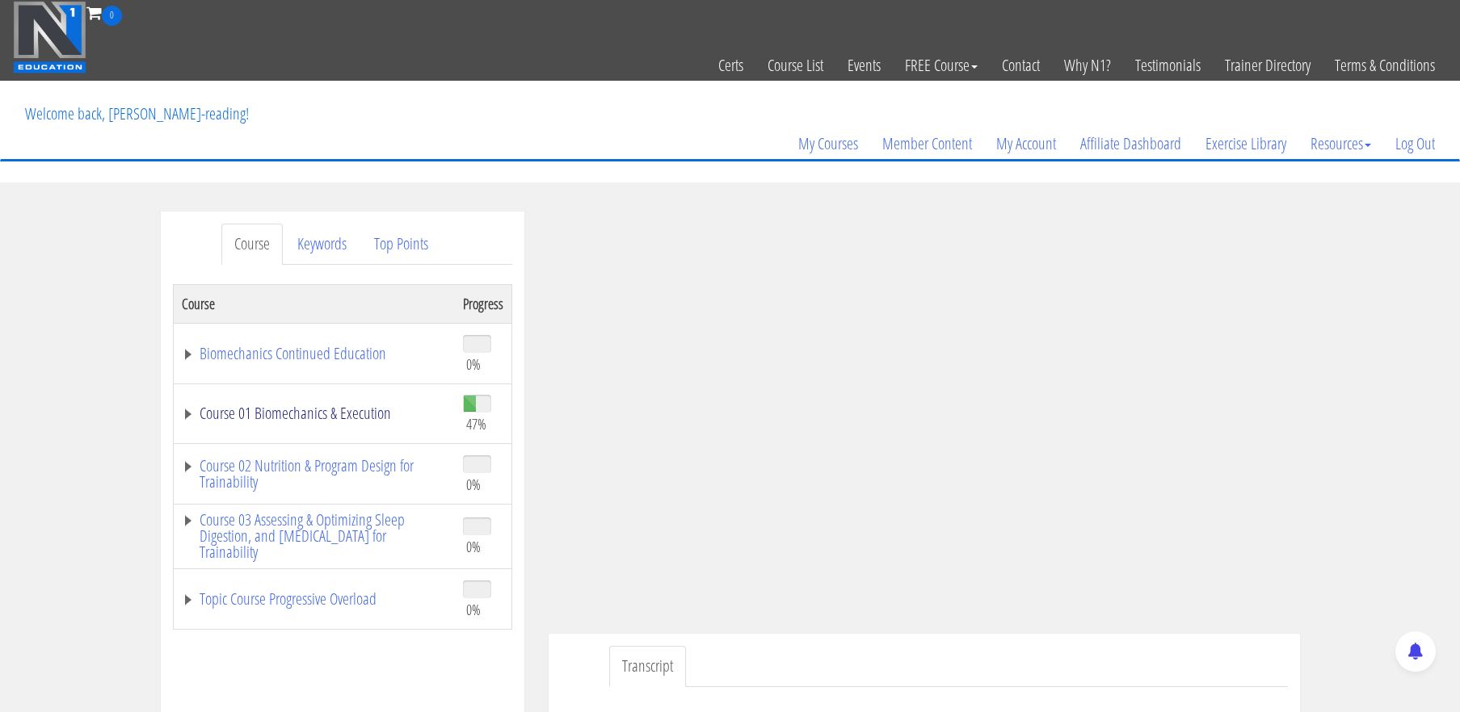
click at [331, 420] on link "Course 01 Biomechanics & Execution" at bounding box center [314, 414] width 265 height 16
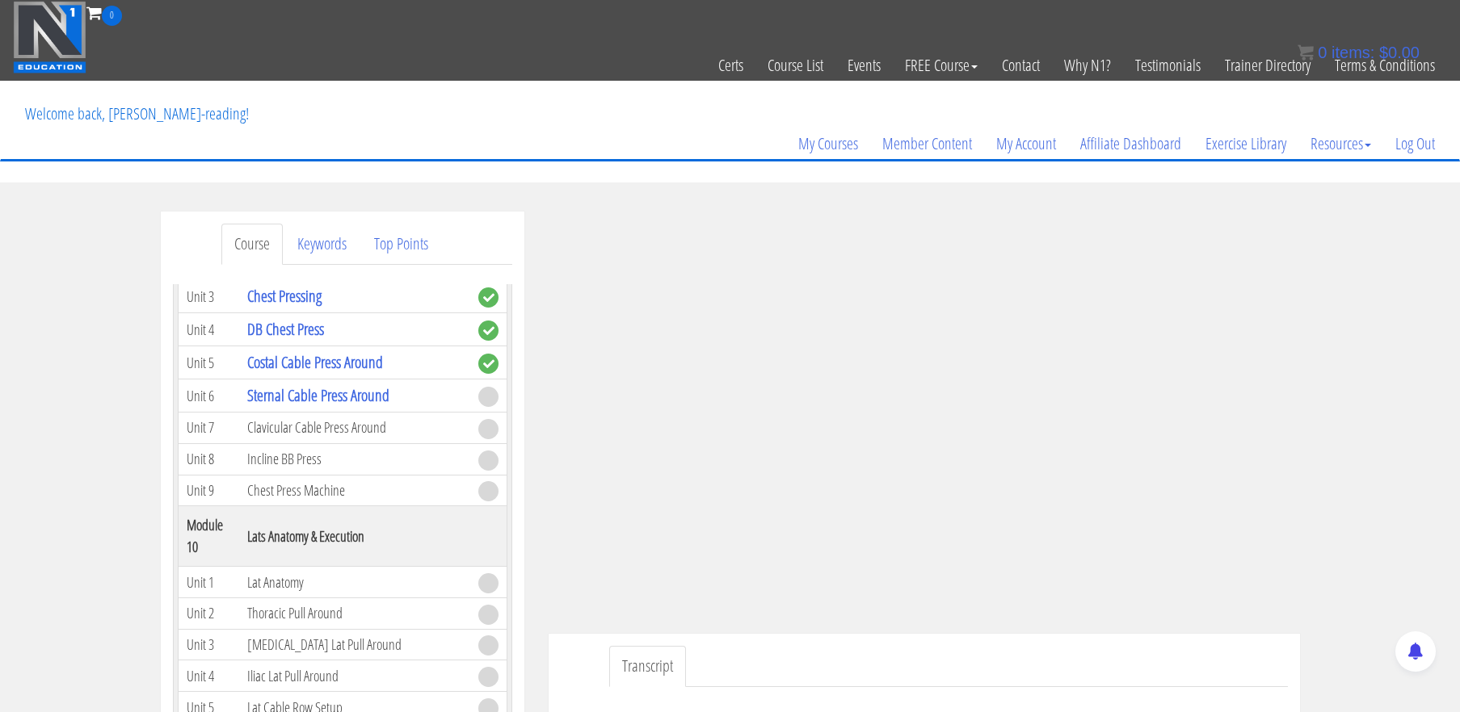
scroll to position [2730, 0]
click at [1378, 316] on div "Course Keywords Top Points Course Progress Biomechanics Continued Education 0% …" at bounding box center [730, 668] width 1460 height 913
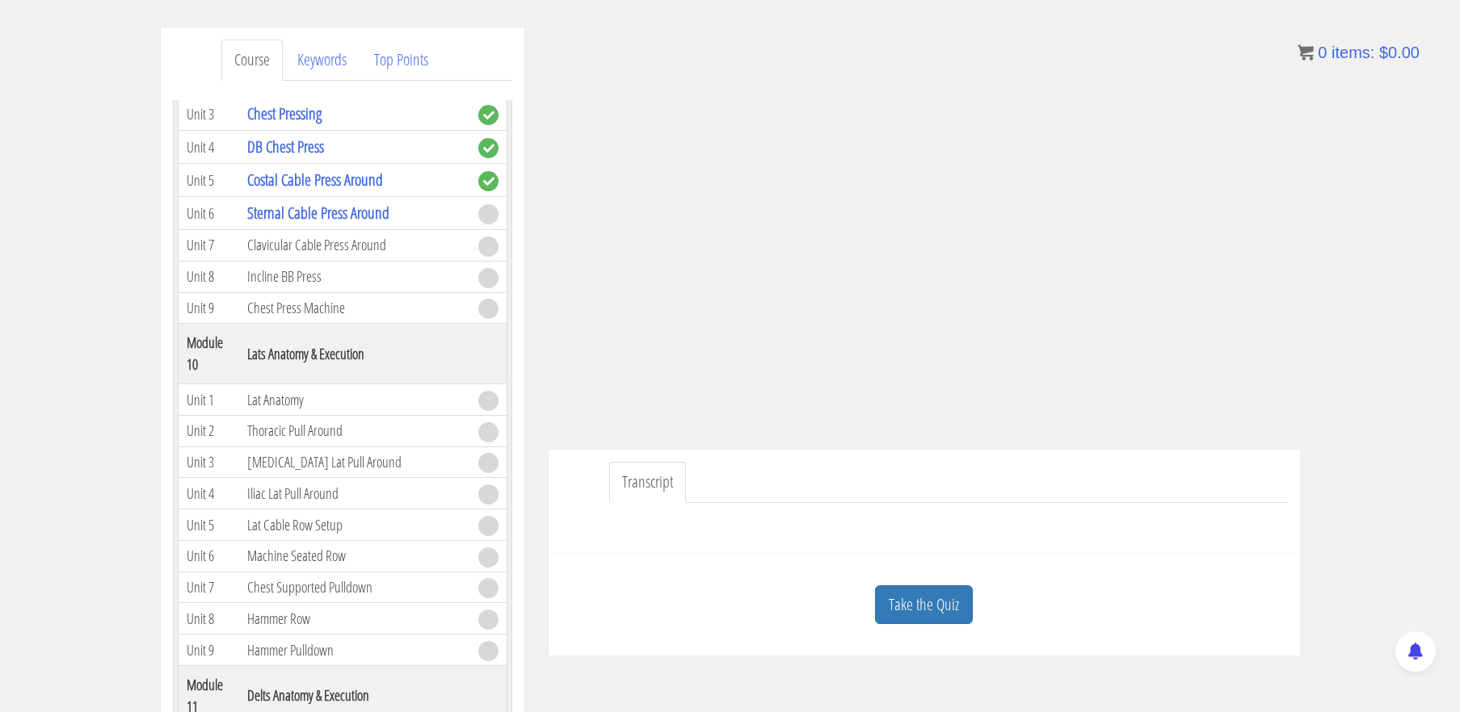
scroll to position [189, 0]
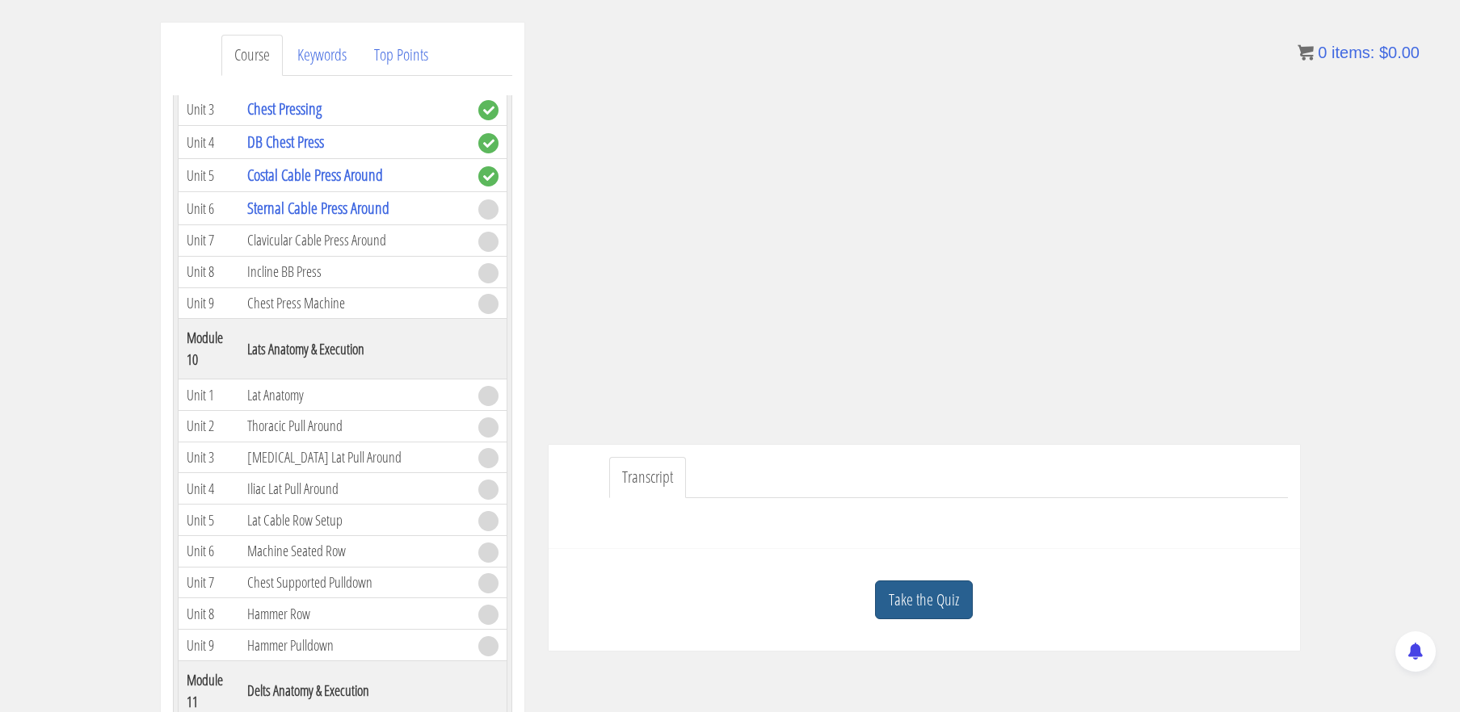
click at [934, 595] on link "Take the Quiz" at bounding box center [924, 601] width 98 height 40
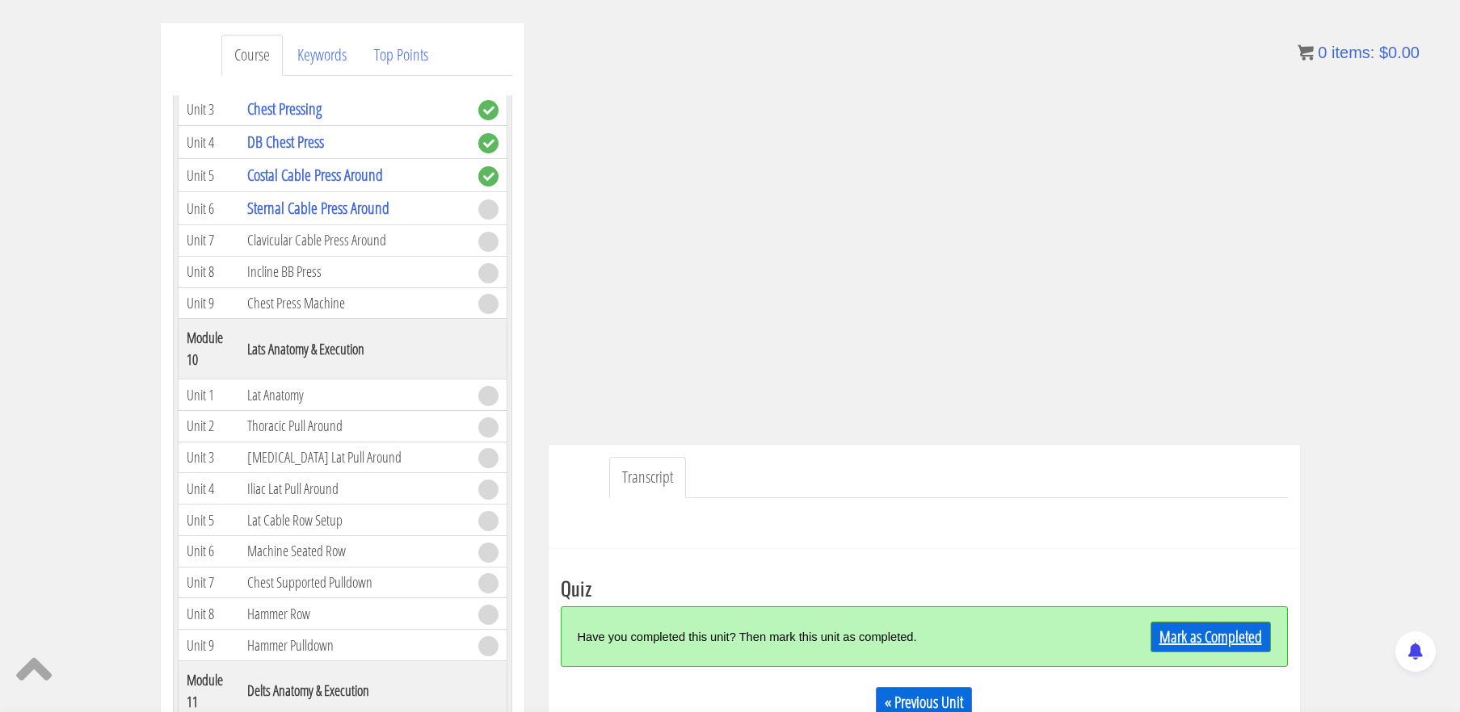
click at [1206, 632] on link "Mark as Completed" at bounding box center [1210, 637] width 120 height 31
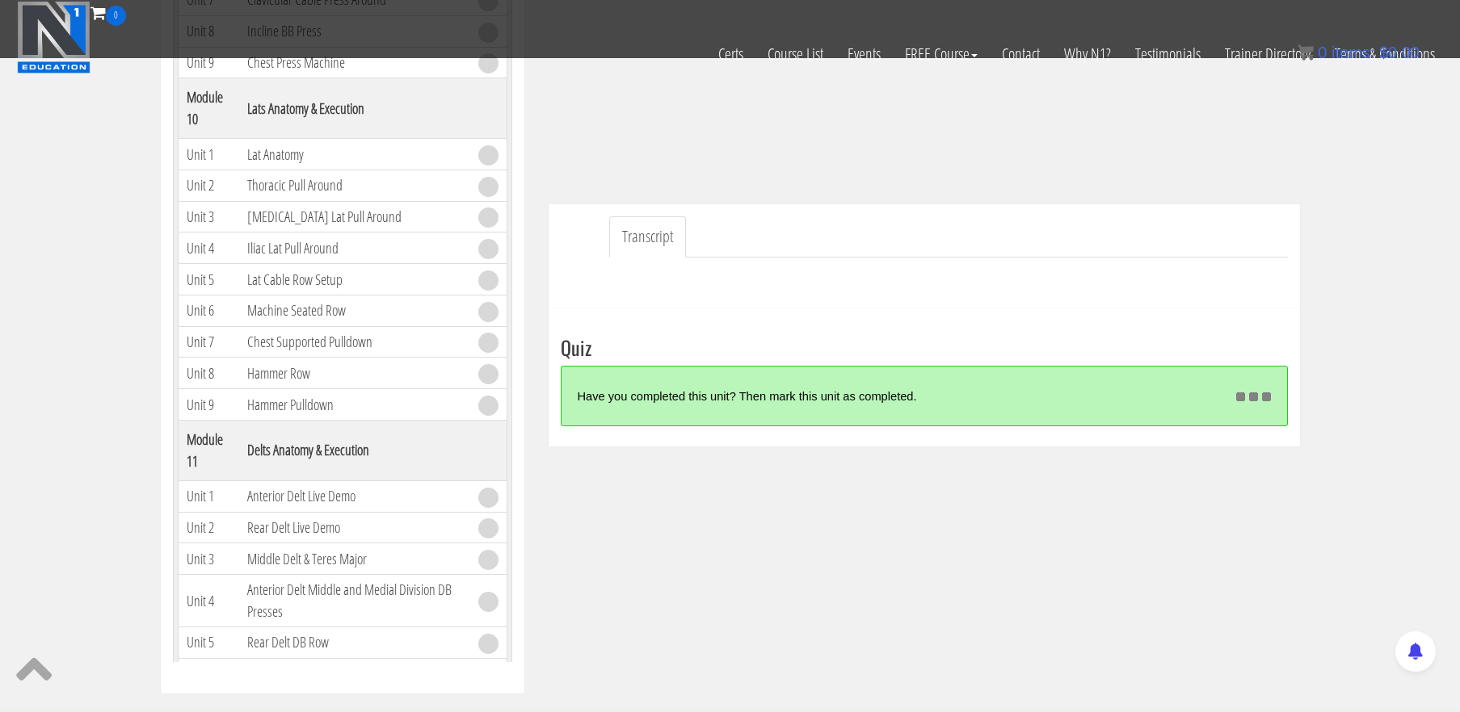
scroll to position [331, 0]
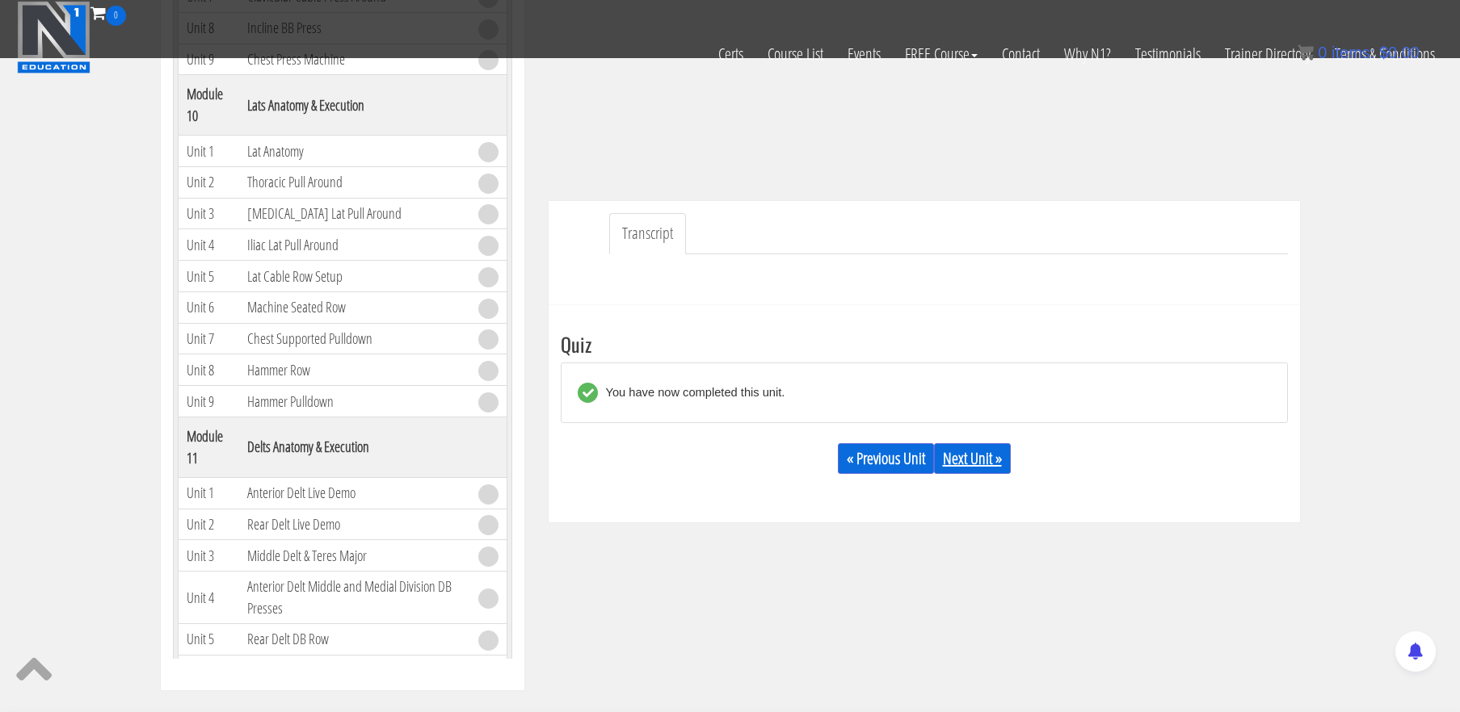
click at [972, 455] on link "Next Unit »" at bounding box center [972, 458] width 77 height 31
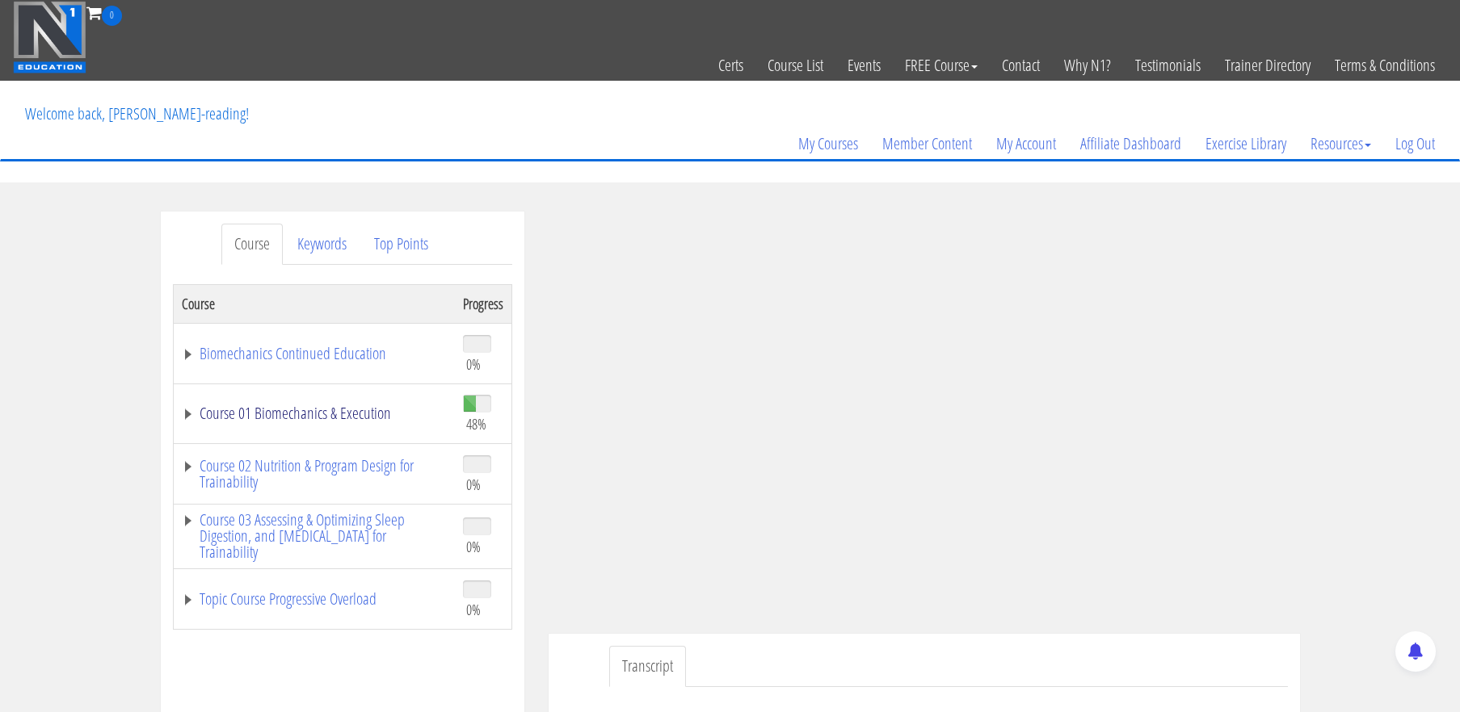
click at [335, 422] on link "Course 01 Biomechanics & Execution" at bounding box center [314, 414] width 265 height 16
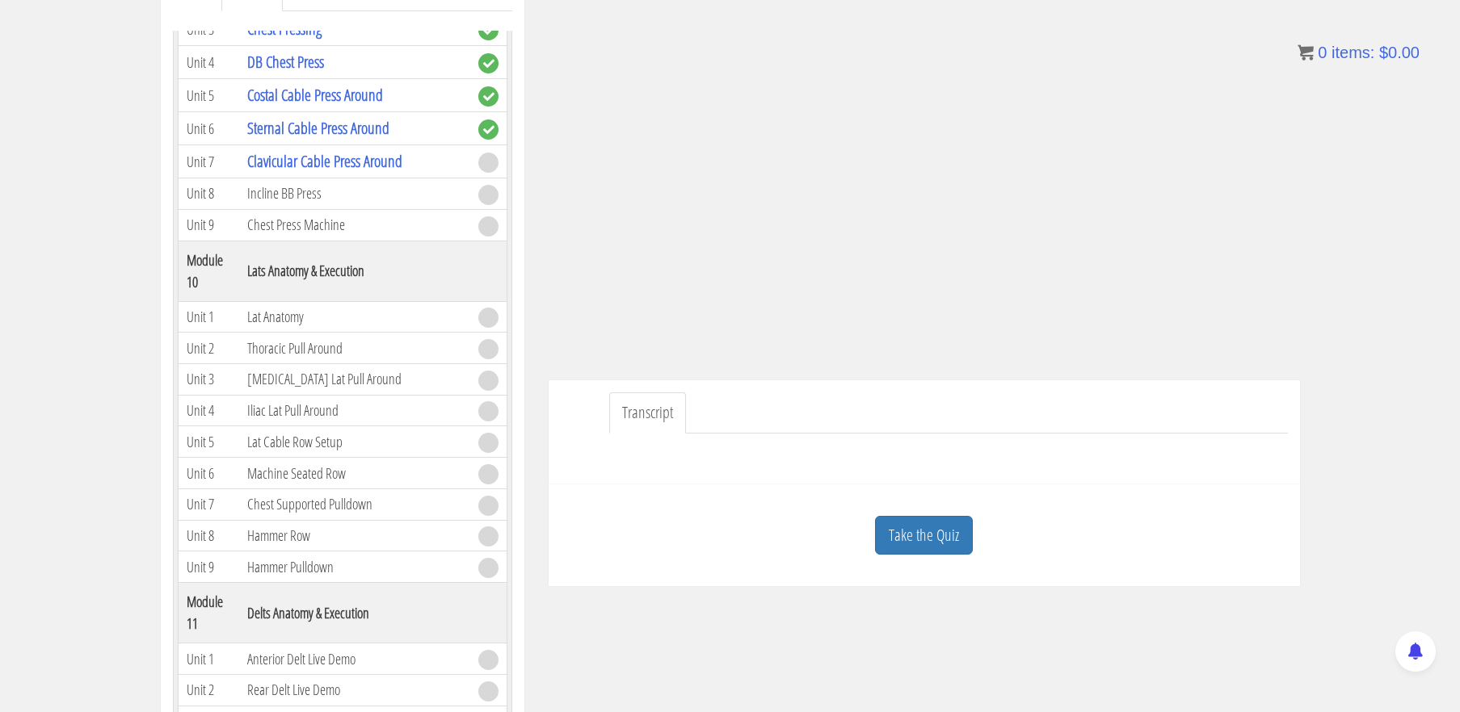
scroll to position [257, 0]
click at [939, 536] on link "Take the Quiz" at bounding box center [924, 533] width 98 height 40
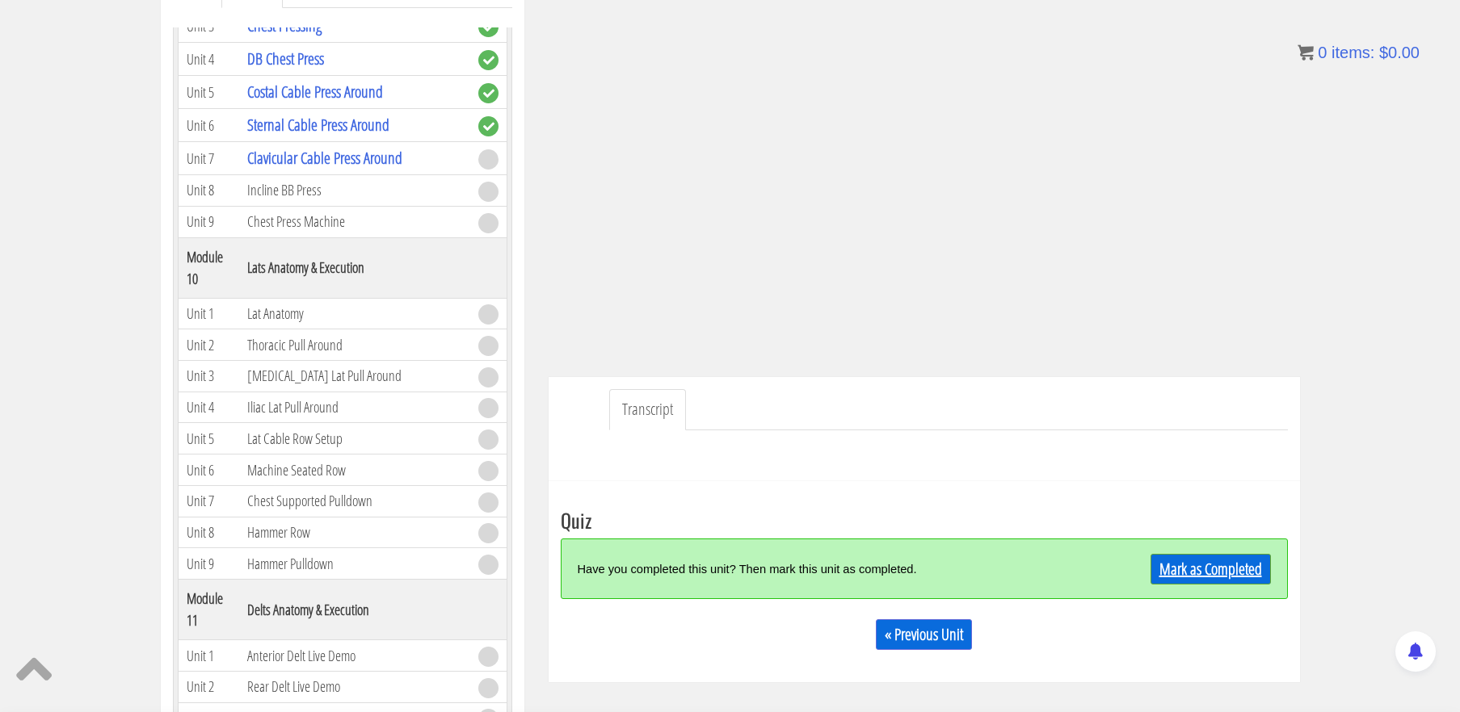
click at [1202, 569] on link "Mark as Completed" at bounding box center [1210, 569] width 120 height 31
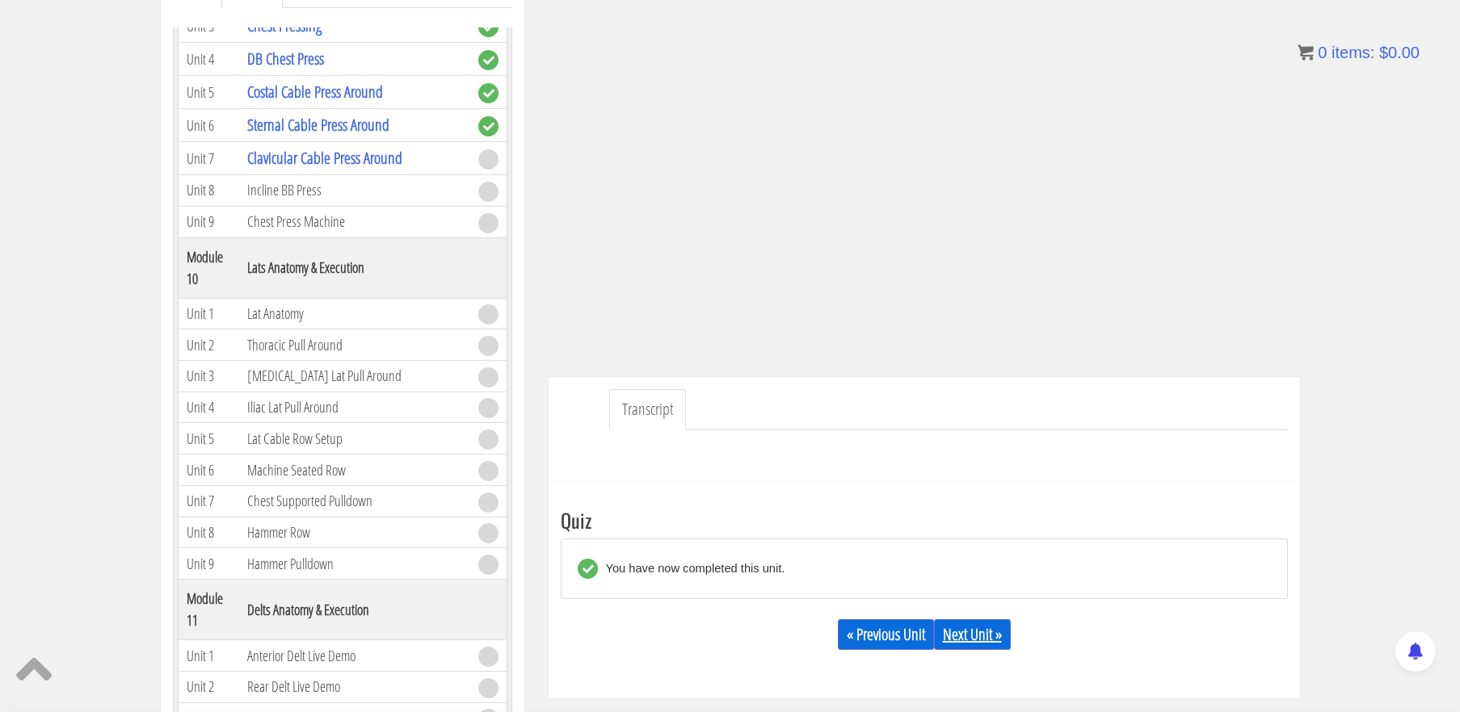
click at [982, 628] on link "Next Unit »" at bounding box center [972, 635] width 77 height 31
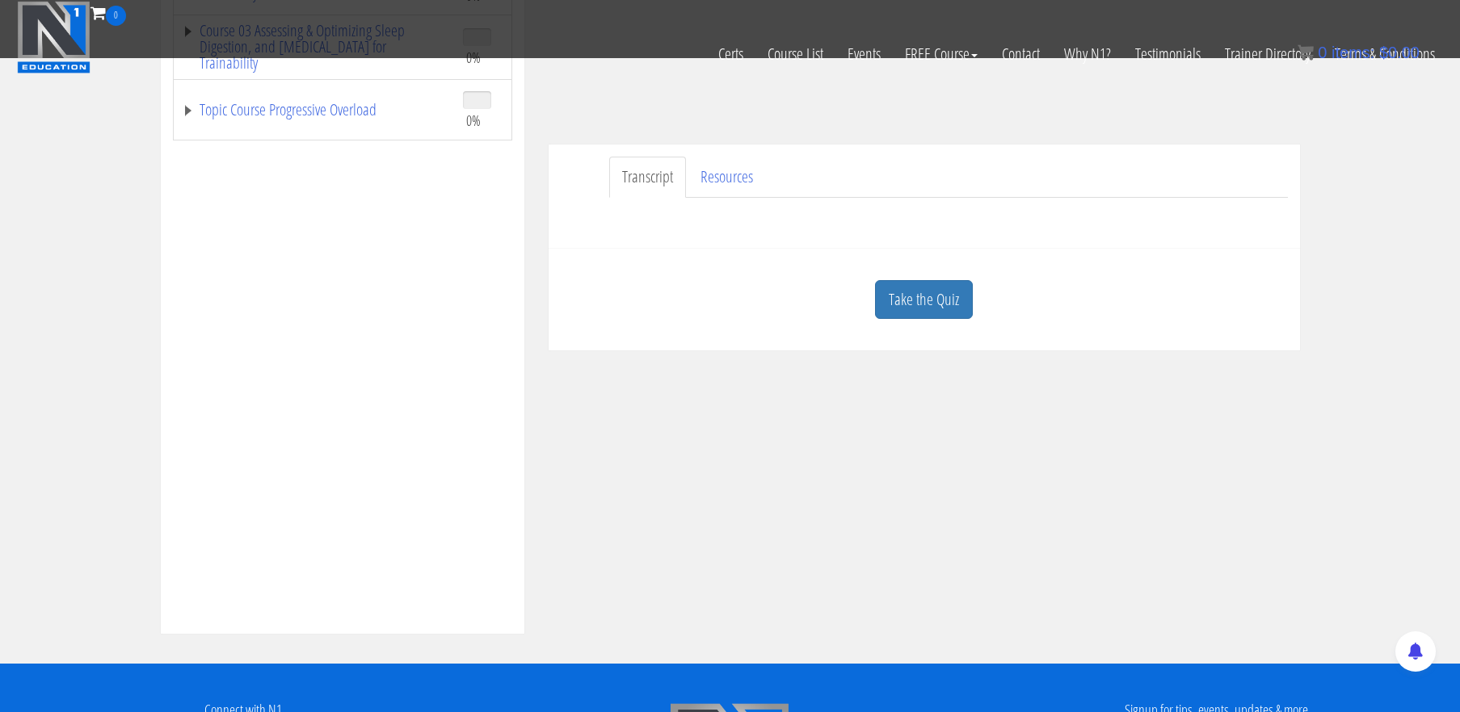
scroll to position [390, 0]
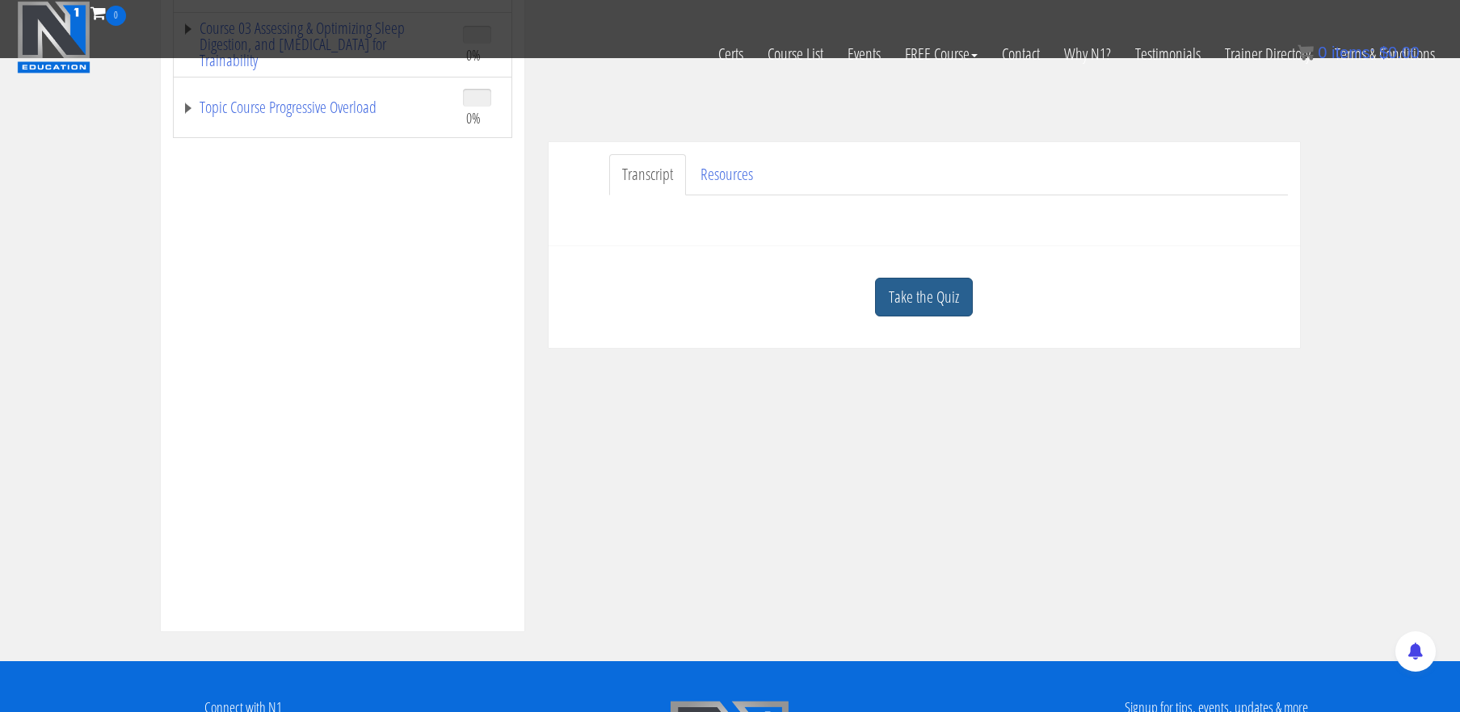
click at [931, 301] on link "Take the Quiz" at bounding box center [924, 298] width 98 height 40
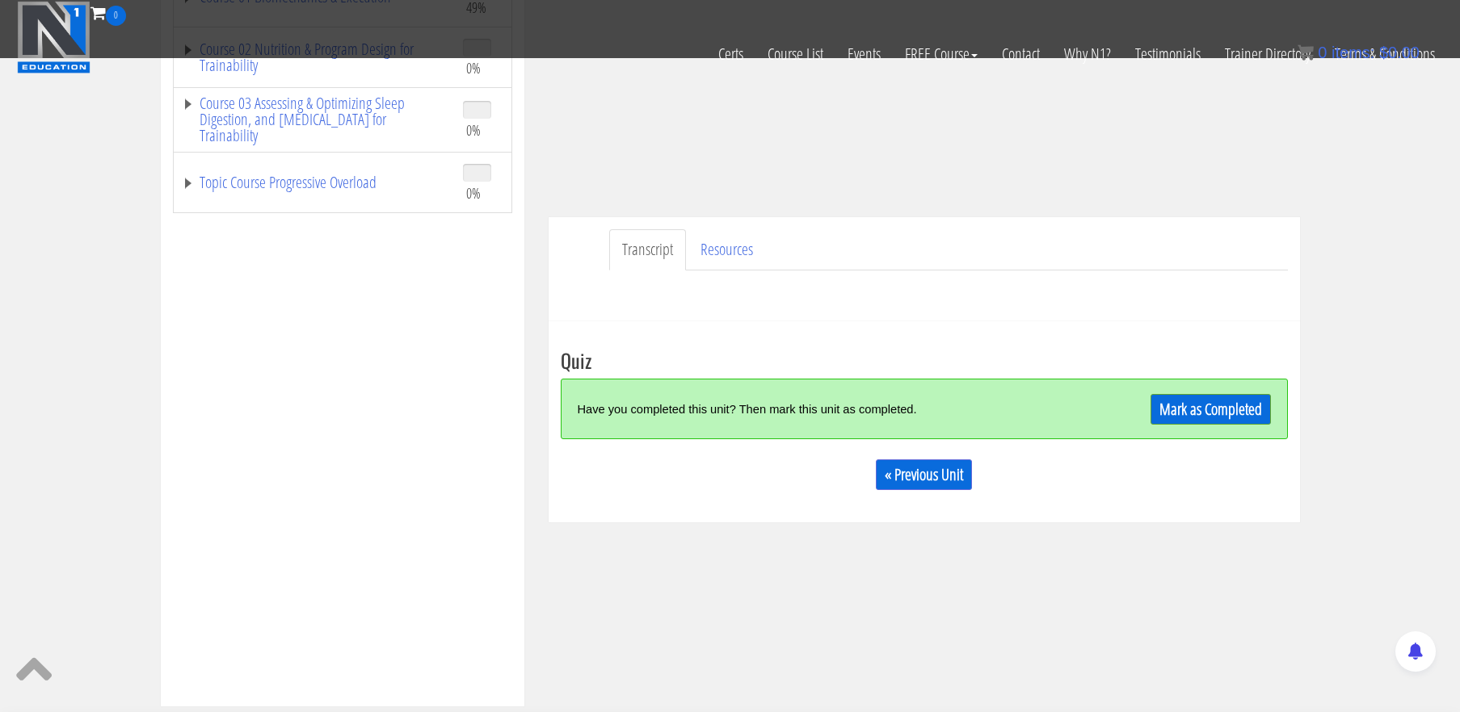
scroll to position [310, 0]
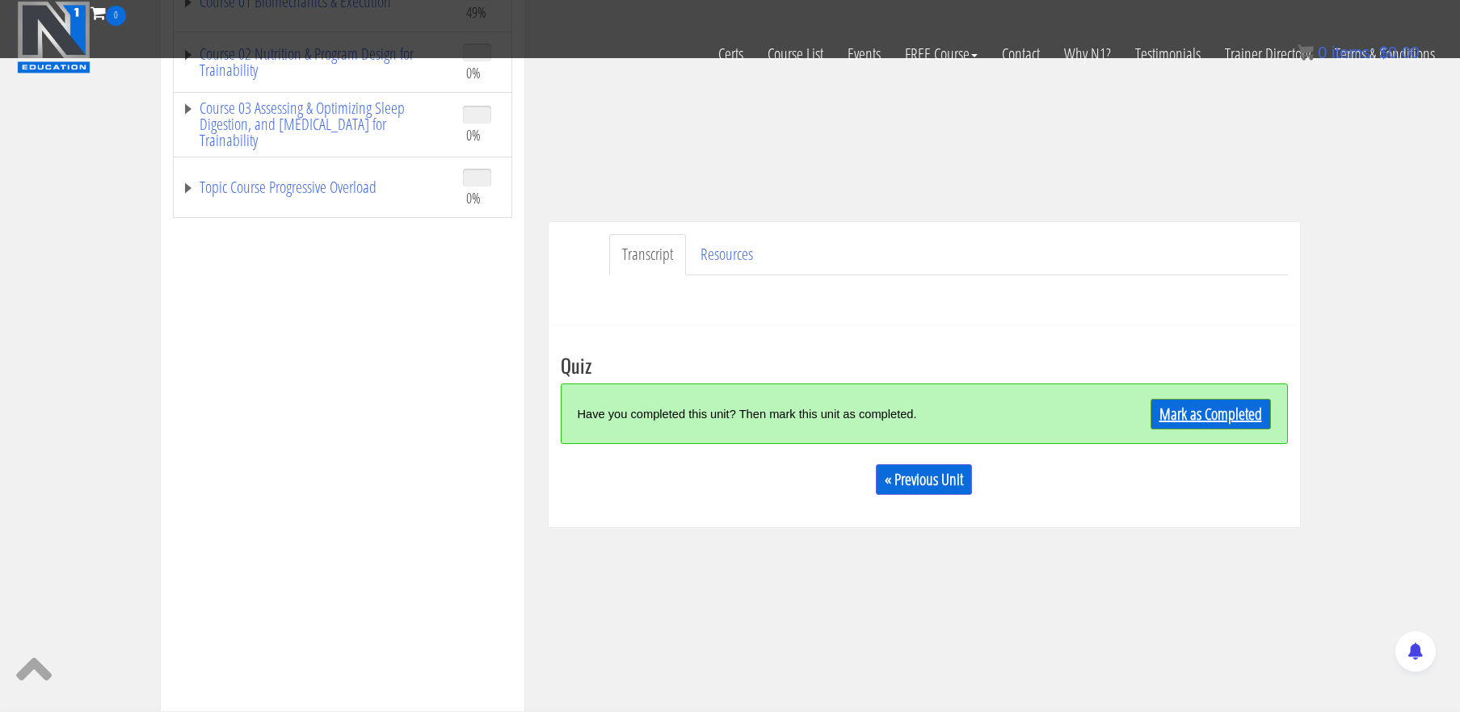
click at [1226, 410] on link "Mark as Completed" at bounding box center [1210, 414] width 120 height 31
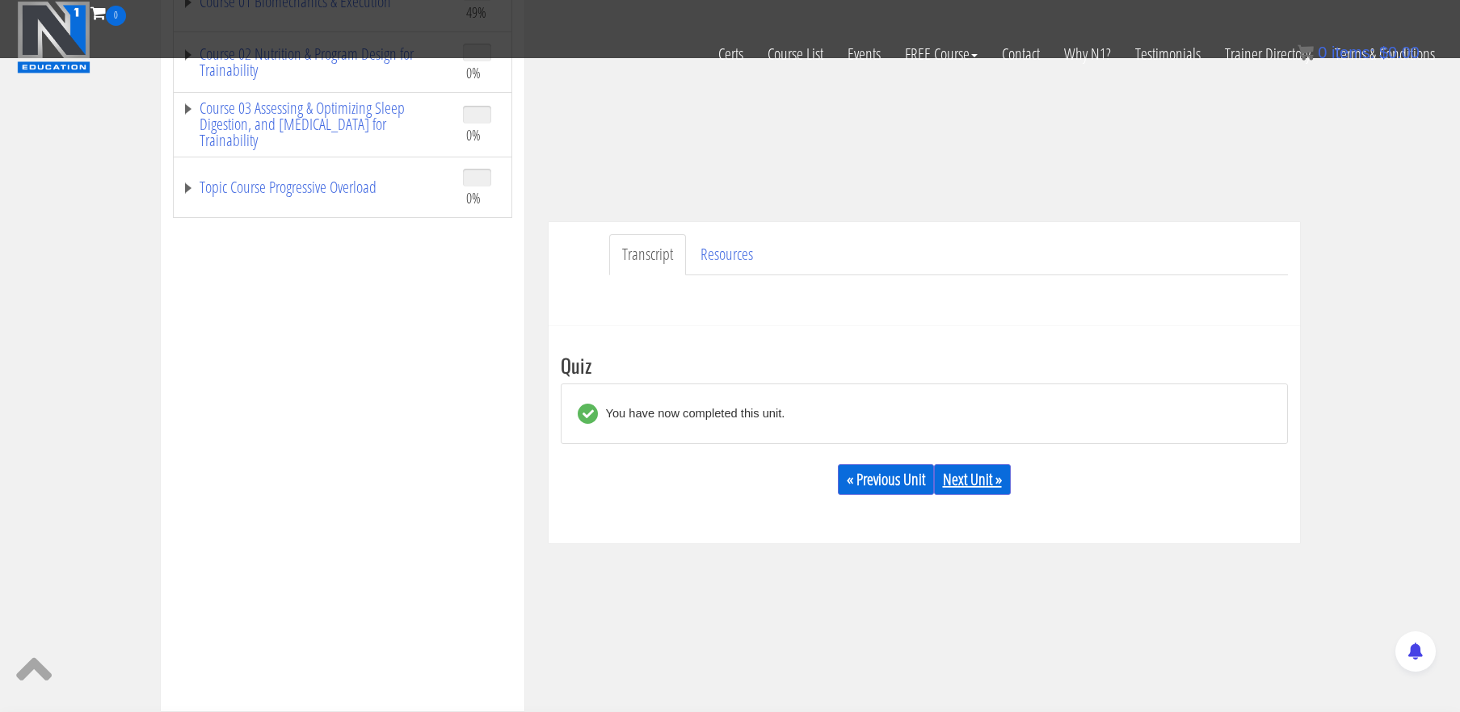
click at [963, 481] on link "Next Unit »" at bounding box center [972, 479] width 77 height 31
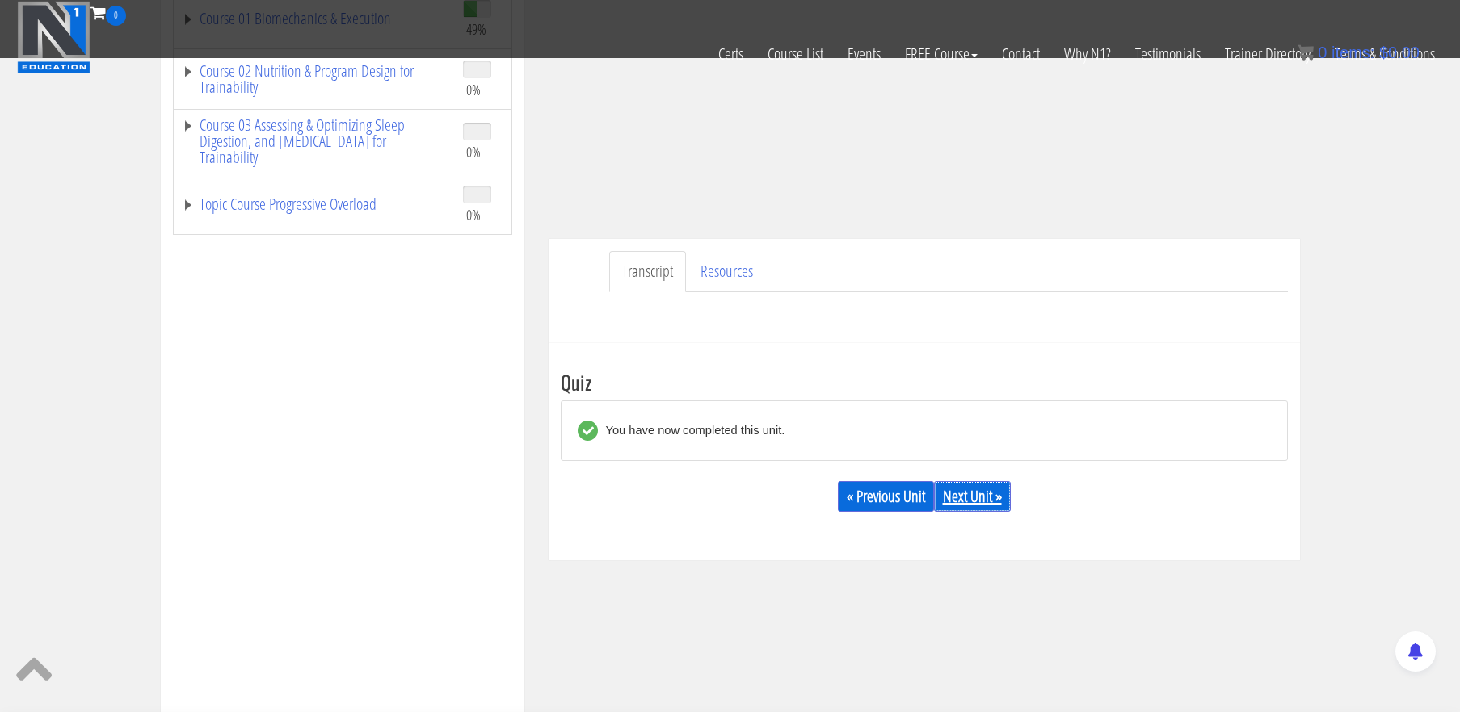
scroll to position [294, 0]
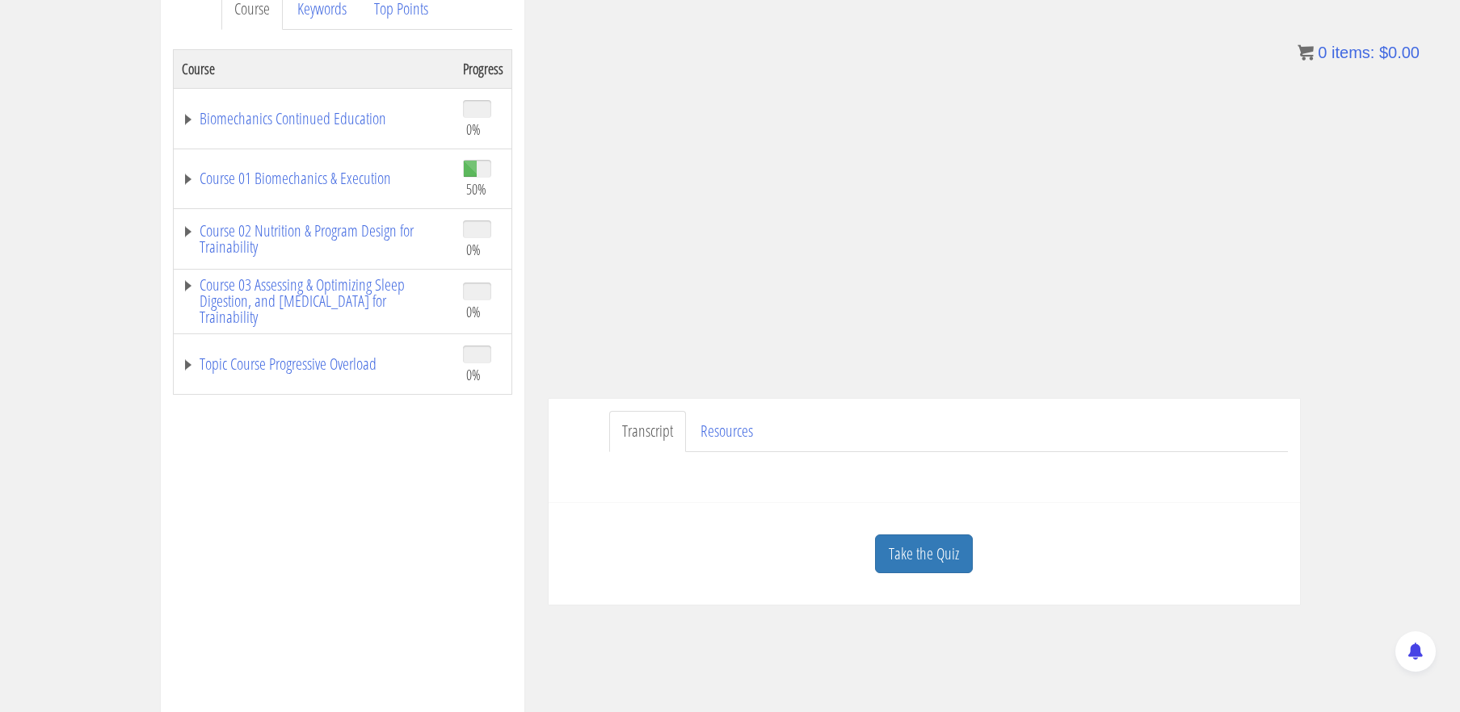
scroll to position [237, 0]
click at [955, 549] on link "Take the Quiz" at bounding box center [924, 553] width 98 height 40
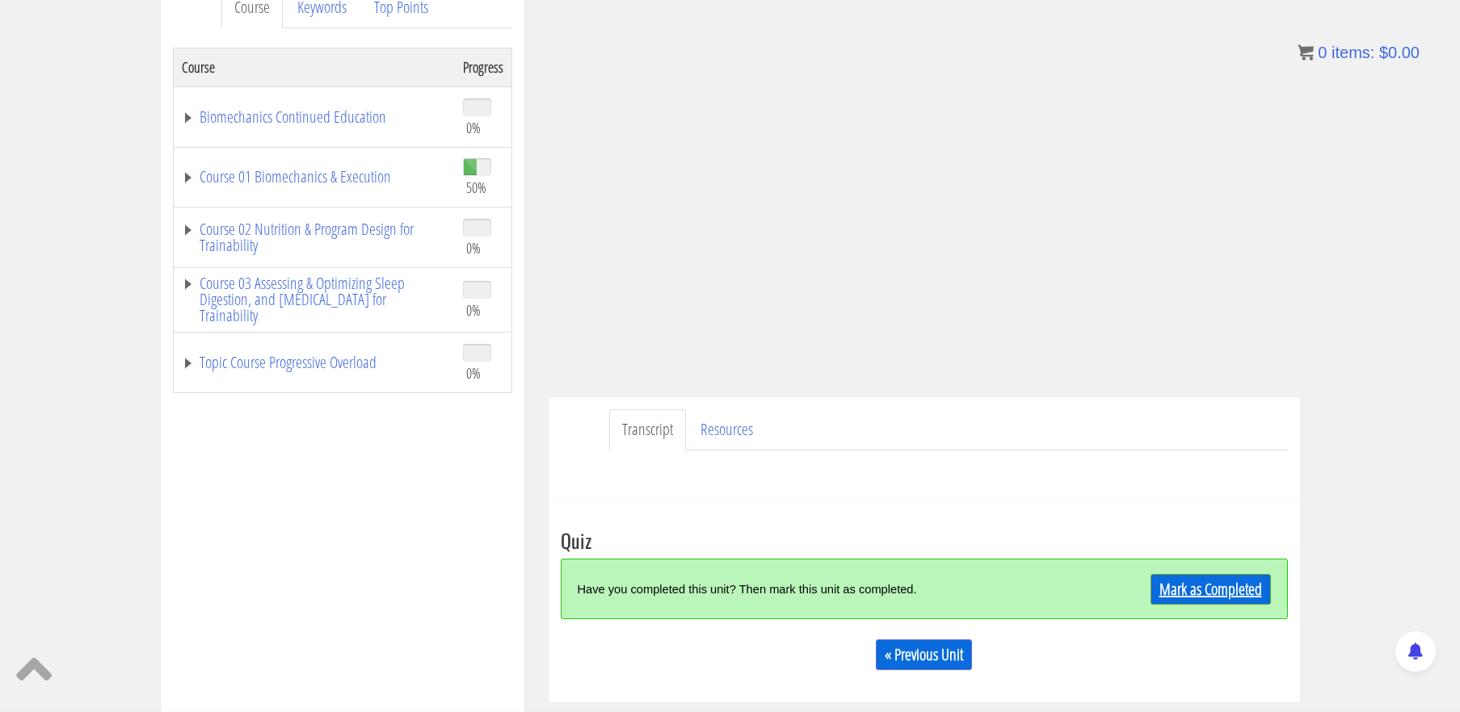
click at [1218, 588] on link "Mark as Completed" at bounding box center [1210, 589] width 120 height 31
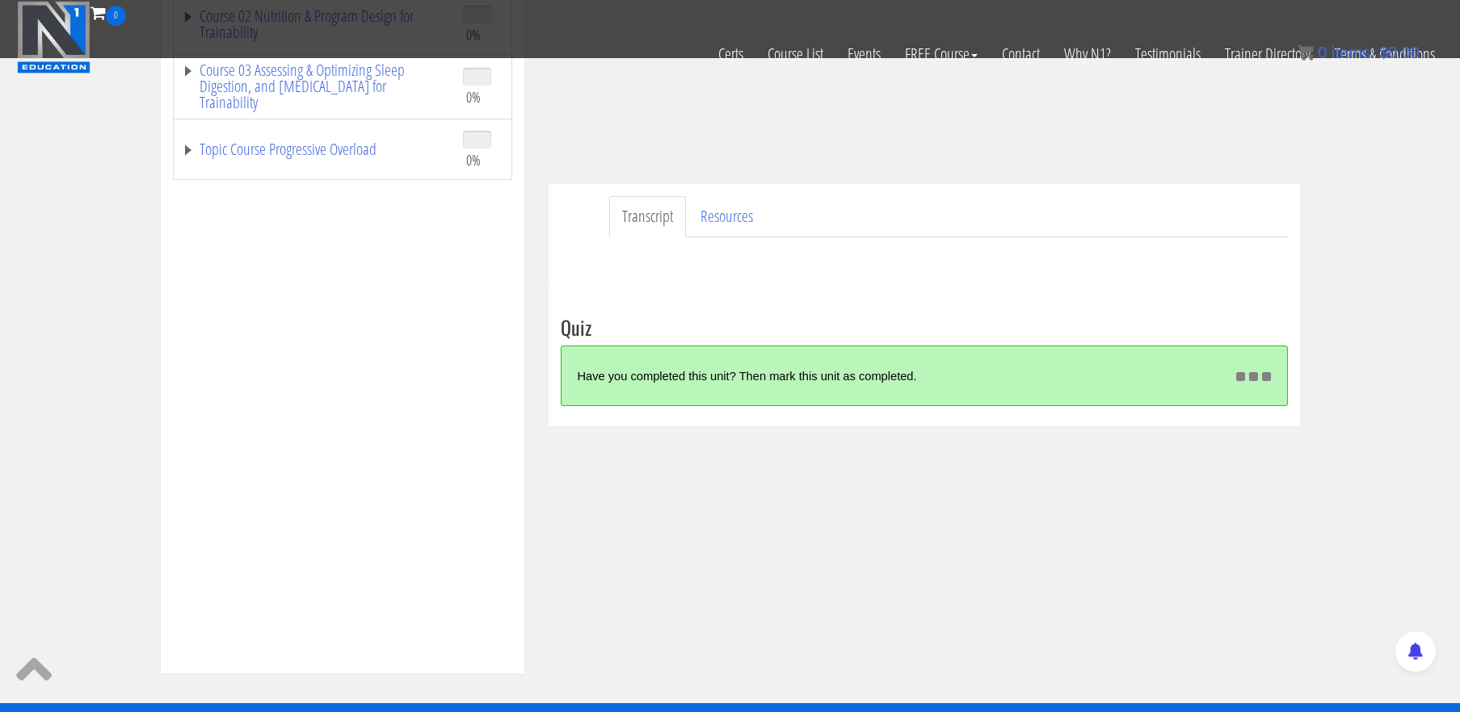
scroll to position [344, 0]
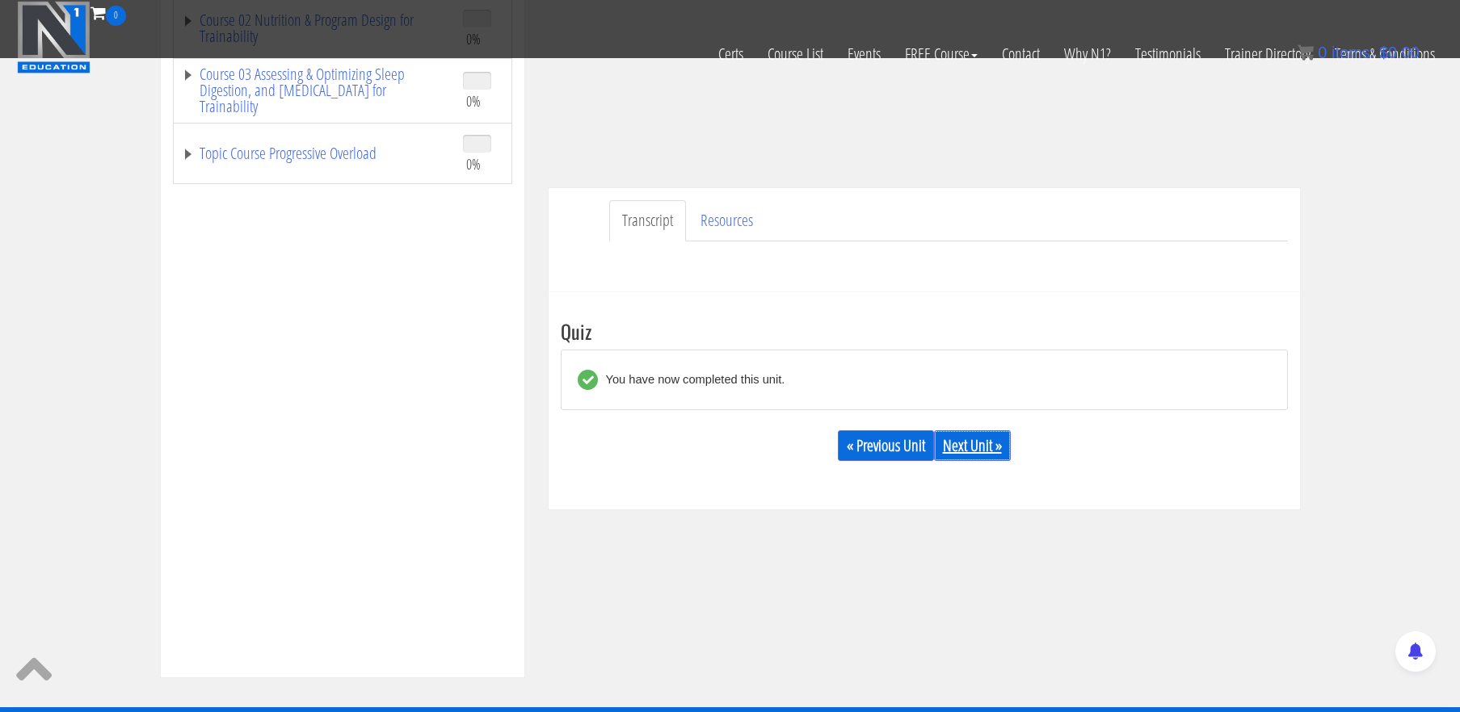
click at [980, 451] on link "Next Unit »" at bounding box center [972, 446] width 77 height 31
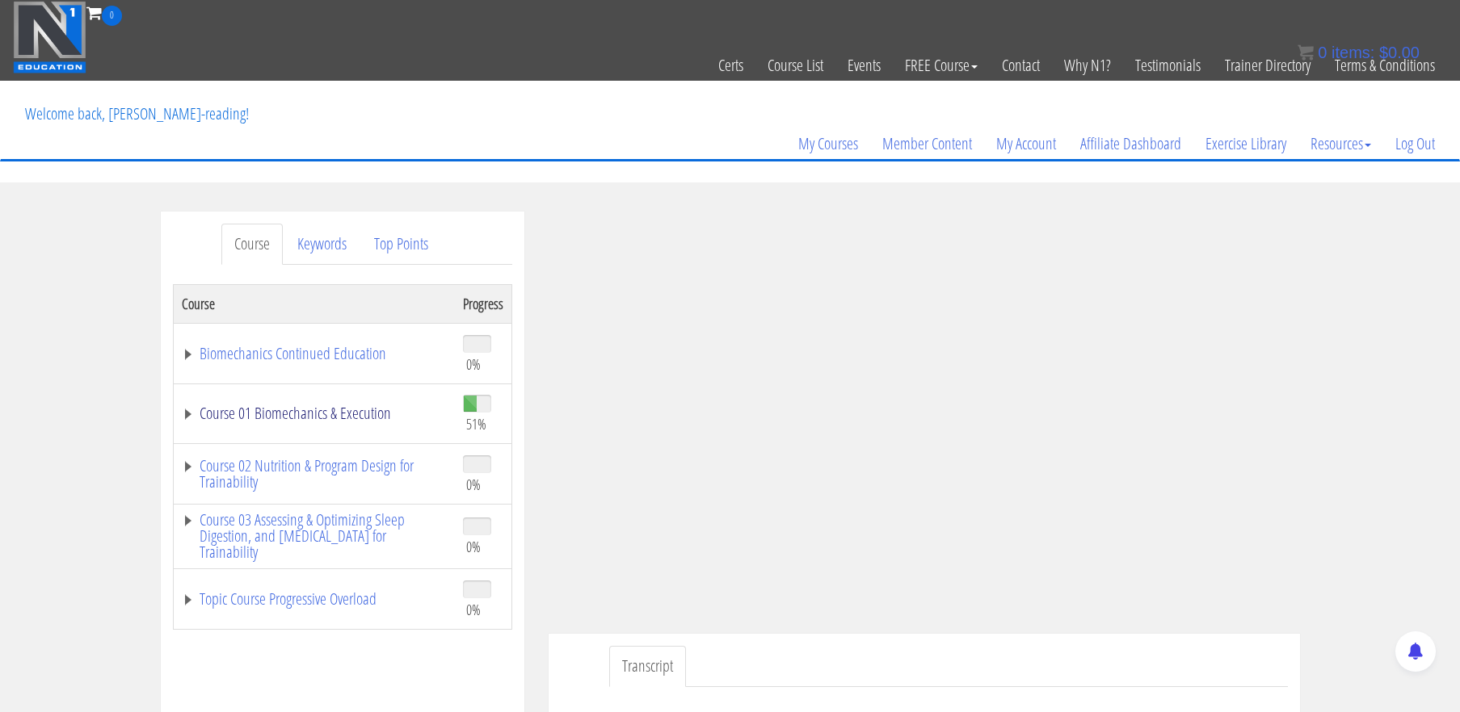
click at [263, 415] on link "Course 01 Biomechanics & Execution" at bounding box center [314, 414] width 265 height 16
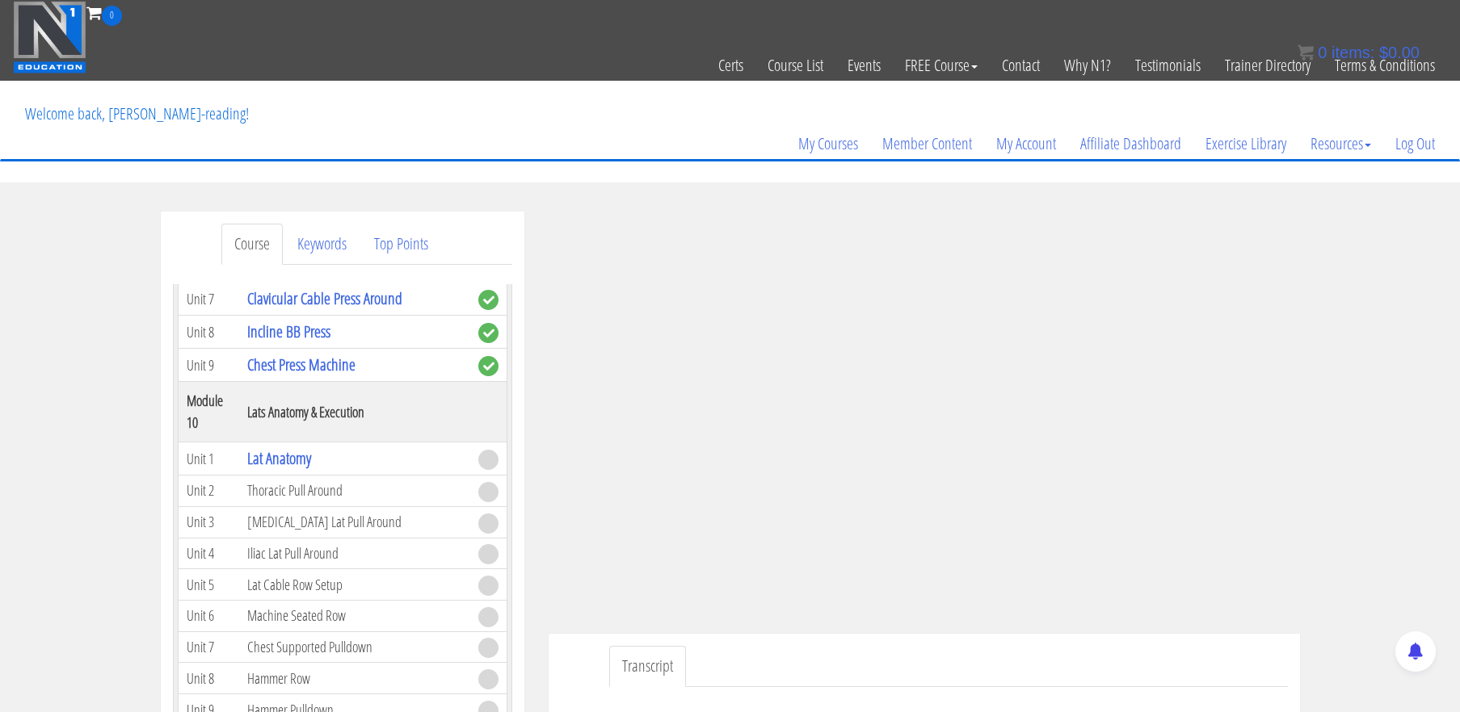
scroll to position [2858, 0]
